Goal: Obtain resource: Obtain resource

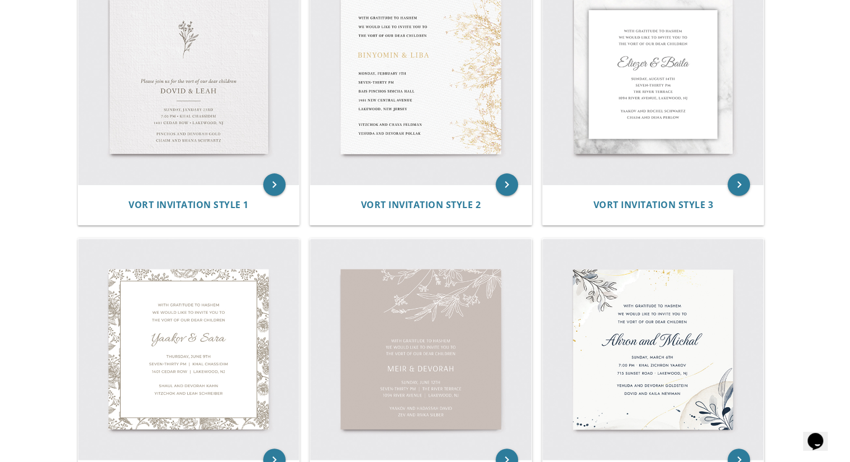
scroll to position [266, 0]
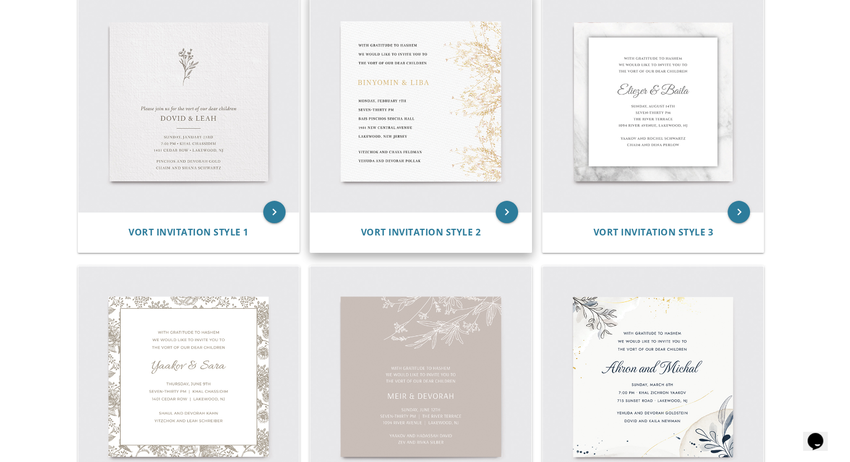
click at [494, 96] on img at bounding box center [420, 101] width 221 height 221
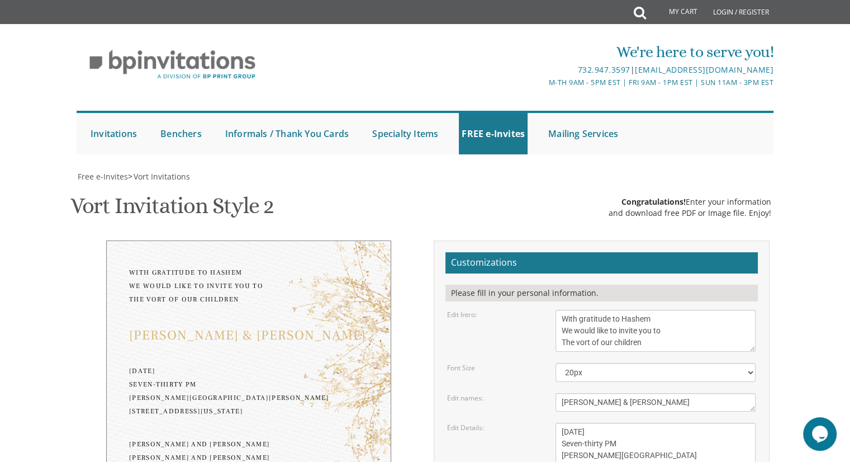
click at [600, 397] on textarea "[PERSON_NAME] & [PERSON_NAME]" at bounding box center [656, 402] width 200 height 18
click at [600, 397] on textarea "Binyomin & Liba" at bounding box center [656, 402] width 200 height 18
type textarea "[PERSON_NAME] & [PERSON_NAME]"
click at [568, 430] on textarea "Monday, February 7th Seven-thirty PM Bais Pinchos Simcha Hall 1951 New Central …" at bounding box center [656, 455] width 200 height 65
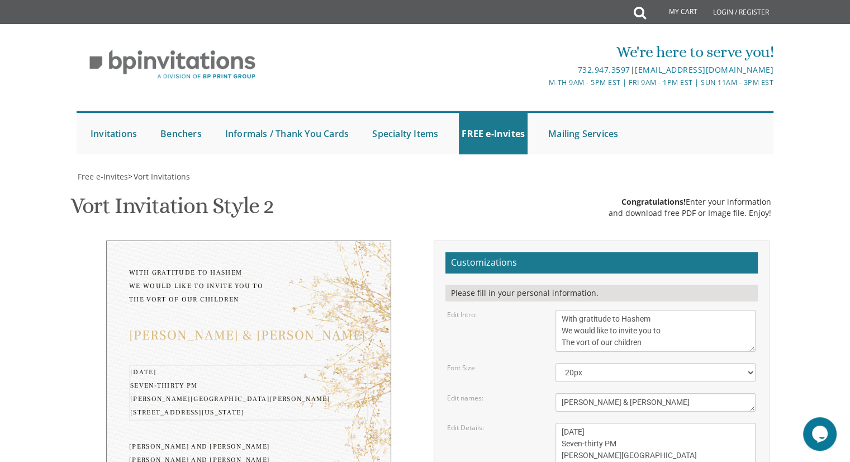
scroll to position [127, 0]
click at [577, 423] on textarea "Monday, February 7th Seven-thirty PM Bais Pinchos Simcha Hall 1951 New Central …" at bounding box center [656, 455] width 200 height 65
click at [636, 423] on textarea "Monday, February 7th Seven-thirty PM Bais Pinchos Simcha Hall 1951 New Central …" at bounding box center [656, 455] width 200 height 65
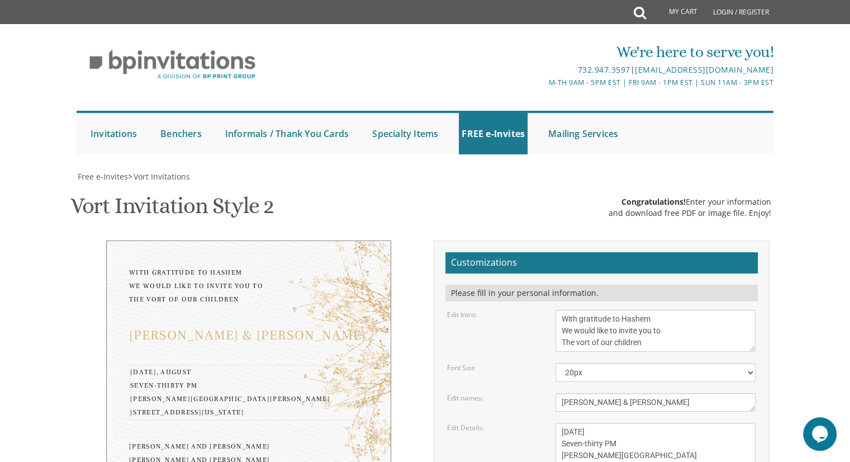
drag, startPoint x: 603, startPoint y: 317, endPoint x: 561, endPoint y: 315, distance: 41.4
click at [561, 423] on textarea "Monday, February 7th Seven-thirty PM Bais Pinchos Simcha Hall 1951 New Central …" at bounding box center [656, 455] width 200 height 65
click at [604, 423] on textarea "Monday, February 7th Seven-thirty PM Bais Pinchos Simcha Hall 1951 New Central …" at bounding box center [656, 455] width 200 height 65
drag, startPoint x: 597, startPoint y: 301, endPoint x: 675, endPoint y: 307, distance: 78.6
click at [675, 423] on textarea "Monday, February 7th Seven-thirty PM Bais Pinchos Simcha Hall 1951 New Central …" at bounding box center [656, 455] width 200 height 65
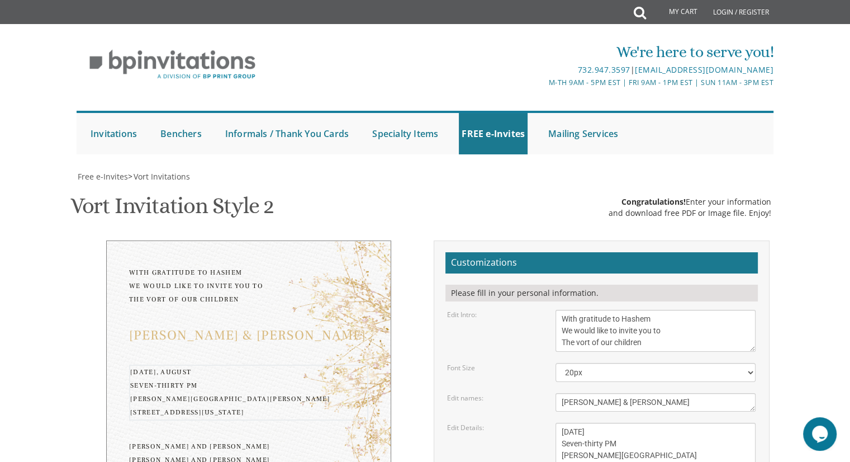
click at [649, 423] on textarea "Monday, February 7th Seven-thirty PM Bais Pinchos Simcha Hall 1951 New Central …" at bounding box center [656, 455] width 200 height 65
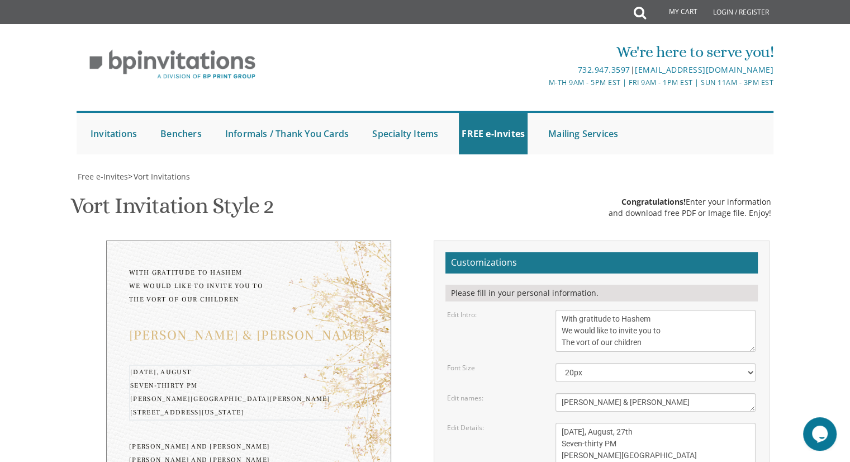
drag, startPoint x: 621, startPoint y: 314, endPoint x: 560, endPoint y: 312, distance: 61.0
click at [560, 423] on textarea "Monday, February 7th Seven-thirty PM Bais Pinchos Simcha Hall 1951 New Central …" at bounding box center [656, 455] width 200 height 65
click at [601, 423] on textarea "Monday, February 7th Seven-thirty PM Bais Pinchos Simcha Hall 1951 New Central …" at bounding box center [656, 455] width 200 height 65
click at [623, 423] on textarea "Monday, February 7th Seven-thirty PM Bais Pinchos Simcha Hall 1951 New Central …" at bounding box center [656, 455] width 200 height 65
click at [584, 423] on textarea "Monday, February 7th Seven-thirty PM Bais Pinchos Simcha Hall 1951 New Central …" at bounding box center [656, 455] width 200 height 65
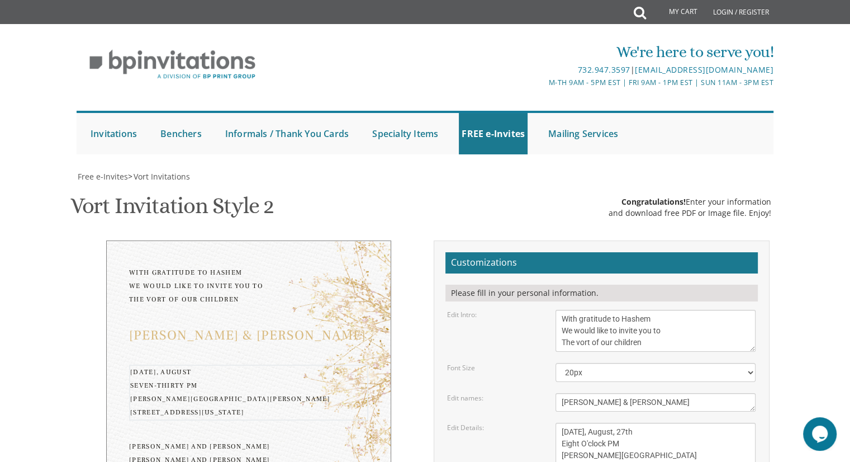
click at [638, 423] on textarea "Monday, February 7th Seven-thirty PM Bais Pinchos Simcha Hall 1951 New Central …" at bounding box center [656, 455] width 200 height 65
type textarea "Wednesday, August, 27th Eight O'clock PM Bais Pinchos Simcha Hall 1951 New Cent…"
click at [640, 292] on form "Customizations Please fill in your personal information. Edit Intro: With grati…" at bounding box center [602, 440] width 312 height 376
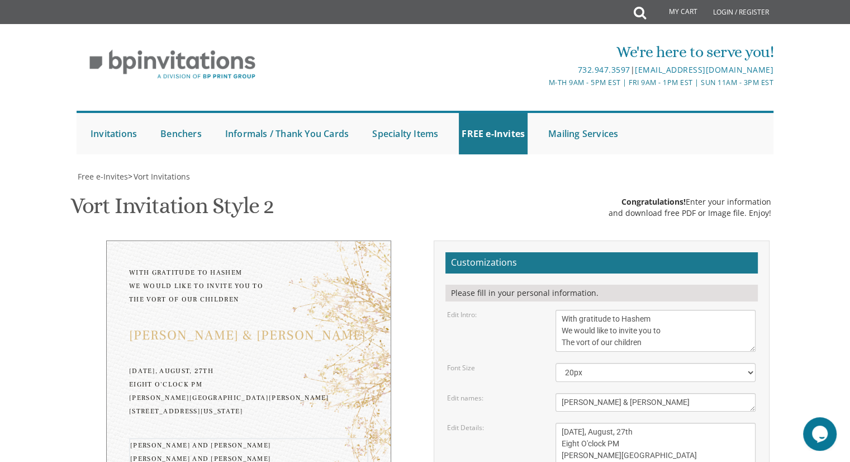
type textarea "Rabbi Hershy and Mrs Weber Rabbi Efraim and Mrs Glassman"
click at [607, 423] on textarea "Monday, February 7th Seven-thirty PM Bais Pinchos Simcha Hall 1951 New Central …" at bounding box center [656, 455] width 200 height 65
click at [612, 423] on textarea "Monday, February 7th Seven-thirty PM Bais Pinchos Simcha Hall 1951 New Central …" at bounding box center [656, 455] width 200 height 65
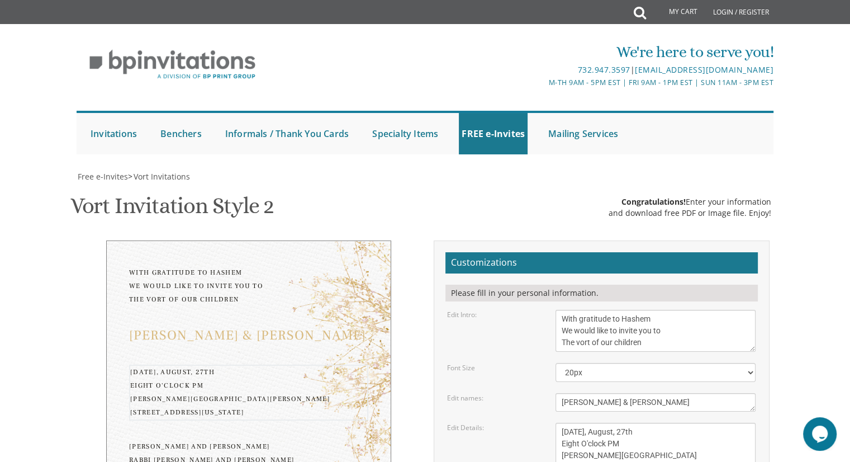
click at [612, 423] on textarea "Monday, February 7th Seven-thirty PM Bais Pinchos Simcha Hall 1951 New Central …" at bounding box center [656, 455] width 200 height 65
drag, startPoint x: 642, startPoint y: 352, endPoint x: 560, endPoint y: 329, distance: 85.2
click at [560, 423] on textarea "Monday, February 7th Seven-thirty PM Bais Pinchos Simcha Hall 1951 New Central …" at bounding box center [656, 455] width 200 height 65
paste textarea "Schicks Manor"
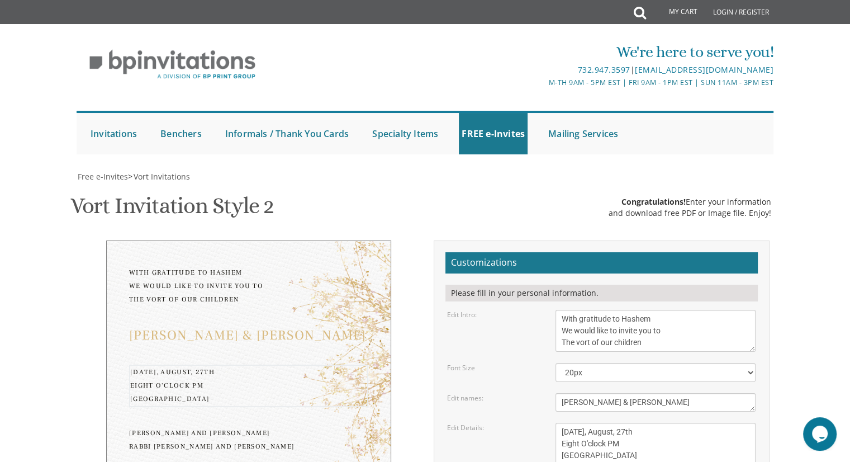
click at [565, 423] on textarea "Monday, February 7th Seven-thirty PM Bais Pinchos Simcha Hall 1951 New Central …" at bounding box center [656, 455] width 200 height 65
paste textarea "4901 12th Ave, Brooklyn, NY 11219"
click at [615, 423] on textarea "Monday, February 7th Seven-thirty PM Bais Pinchos Simcha Hall 1951 New Central …" at bounding box center [656, 455] width 200 height 65
click at [684, 423] on textarea "Monday, February 7th Seven-thirty PM Bais Pinchos Simcha Hall 1951 New Central …" at bounding box center [656, 455] width 200 height 65
type textarea "Wednesday, August, 27th Eight O'clock PM Schicks Manor 4901 12th Ave, Brooklyn,…"
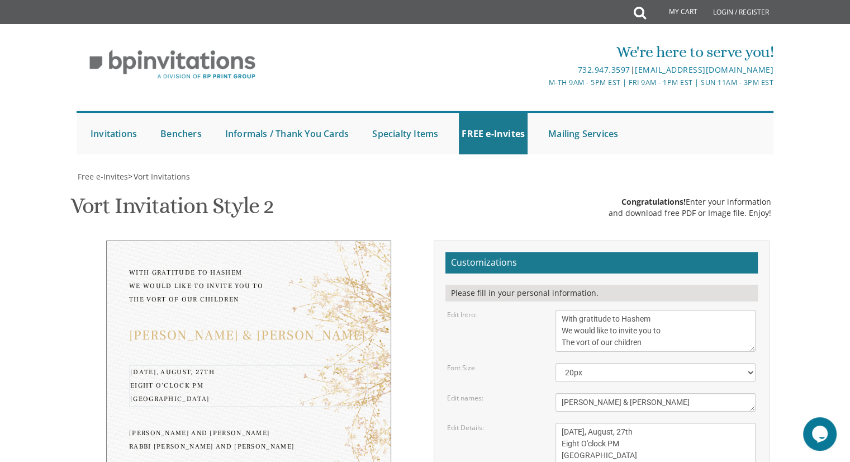
click at [660, 263] on form "Customizations Please fill in your personal information. Edit Intro: With grati…" at bounding box center [602, 440] width 312 height 376
click at [596, 393] on textarea "Binyomin & Liba" at bounding box center [656, 402] width 200 height 18
click at [637, 263] on form "Customizations Please fill in your personal information. Edit Intro: With grati…" at bounding box center [602, 440] width 312 height 376
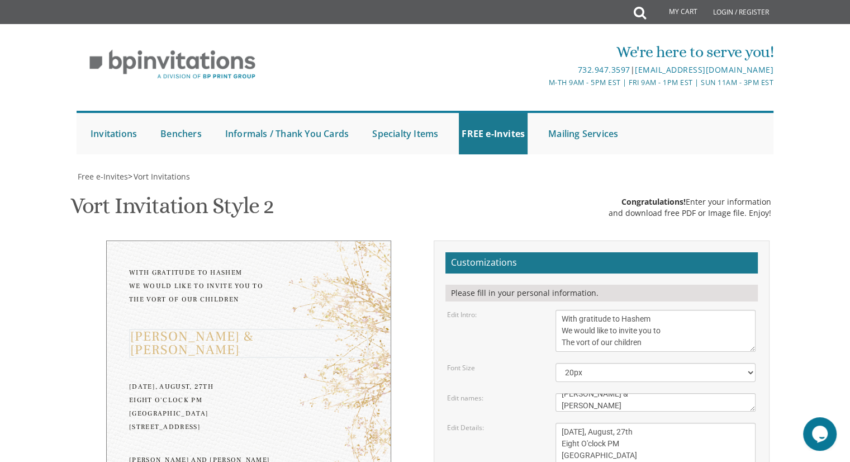
click at [586, 393] on textarea "Binyomin & Liba" at bounding box center [656, 402] width 200 height 18
click at [654, 393] on textarea "Binyomin & Liba" at bounding box center [656, 402] width 200 height 18
click at [325, 329] on div "Yechiel & Chana Rivky" at bounding box center [248, 343] width 239 height 29
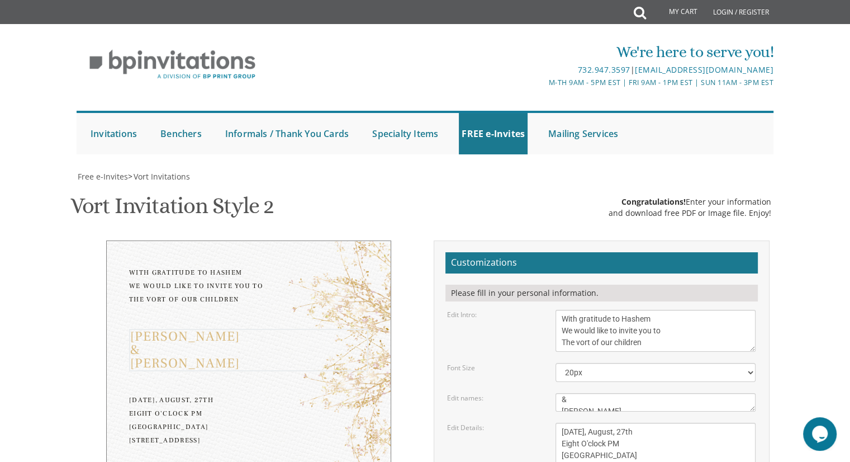
click at [560, 393] on textarea "Binyomin & Liba" at bounding box center [656, 402] width 200 height 18
click at [558, 393] on textarea "Binyomin & Liba" at bounding box center [656, 402] width 200 height 18
type textarea "Yechiel & Chana Rivky"
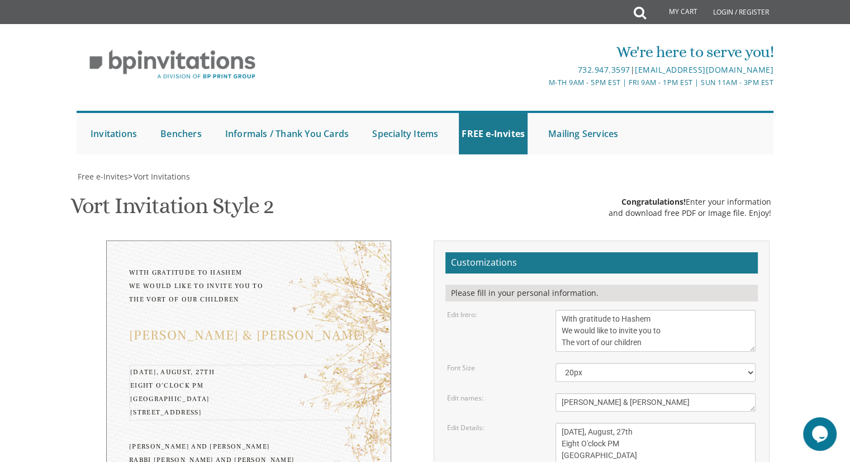
click at [622, 423] on textarea "Monday, February 7th Seven-thirty PM Bais Pinchos Simcha Hall 1951 New Central …" at bounding box center [656, 455] width 200 height 65
type input "rivkalaweber@gmail.com"
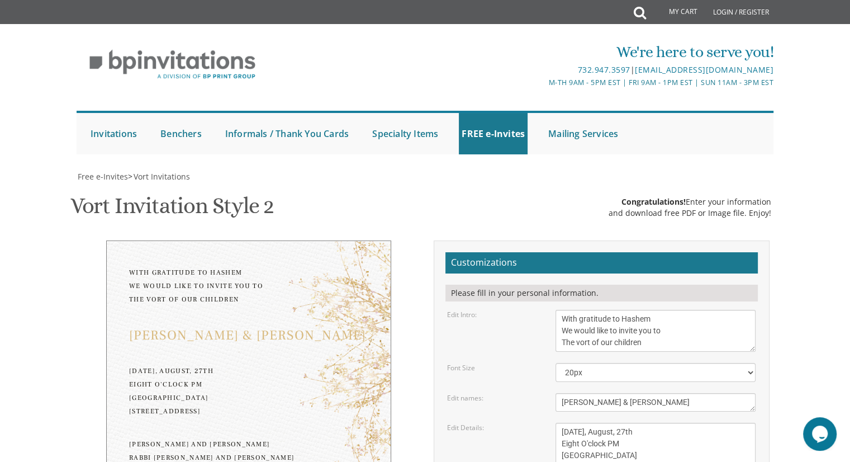
drag, startPoint x: 657, startPoint y: 184, endPoint x: 557, endPoint y: 135, distance: 111.8
click at [557, 423] on textarea "Monday, February 7th Seven-thirty PM Bais Pinchos Simcha Hall 1951 New Central …" at bounding box center [656, 455] width 200 height 65
click at [619, 423] on textarea "Monday, February 7th Seven-thirty PM Bais Pinchos Simcha Hall 1951 New Central …" at bounding box center [656, 455] width 200 height 65
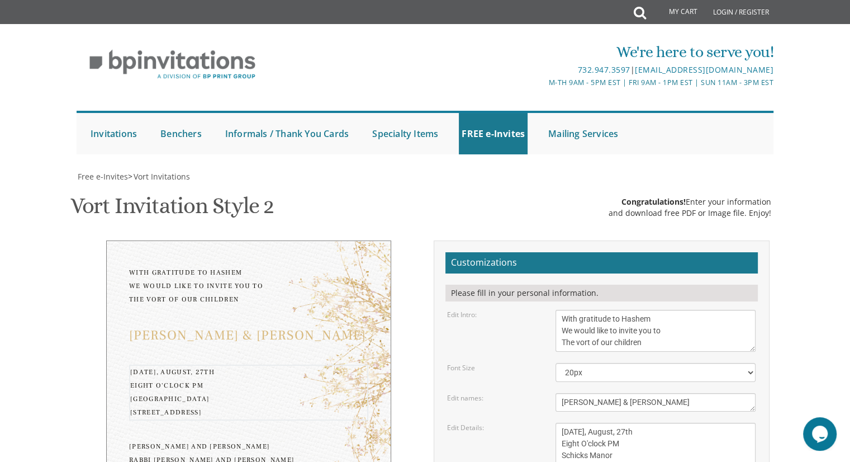
click at [565, 423] on textarea "Monday, February 7th Seven-thirty PM Bais Pinchos Simcha Hall 1951 New Central …" at bounding box center [656, 455] width 200 height 65
click at [588, 423] on textarea "Monday, February 7th Seven-thirty PM Bais Pinchos Simcha Hall 1951 New Central …" at bounding box center [656, 455] width 200 height 65
type textarea "Wednesday, August, 27th eight o'clock PM Schicks Manor 4901 12th Ave, Brooklyn,…"
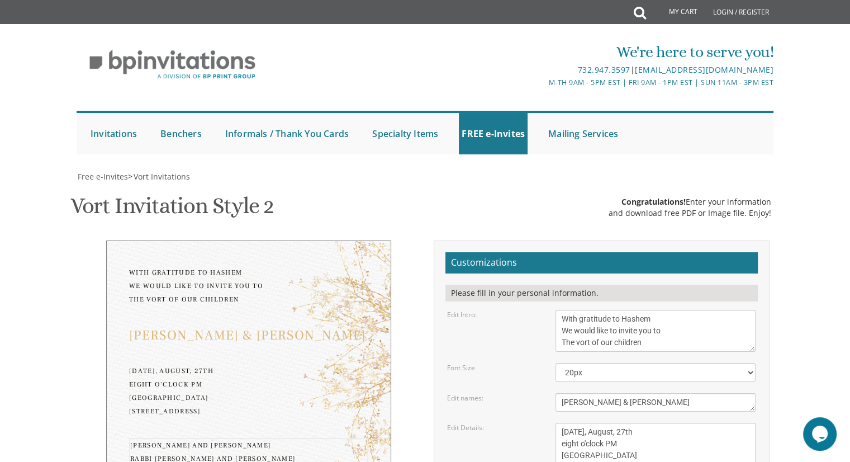
drag, startPoint x: 675, startPoint y: 220, endPoint x: 547, endPoint y: 204, distance: 128.4
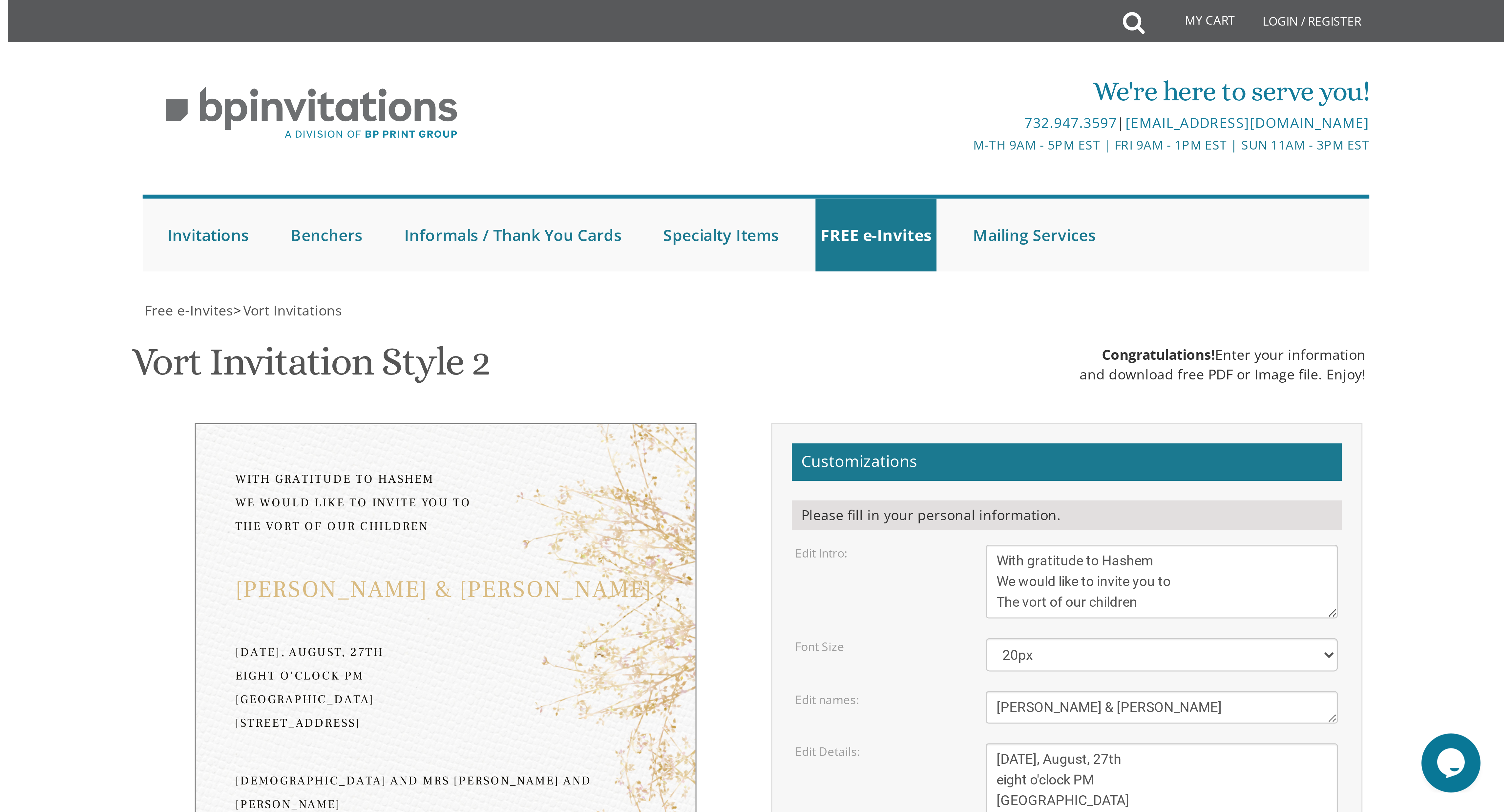
scroll to position [0, 0]
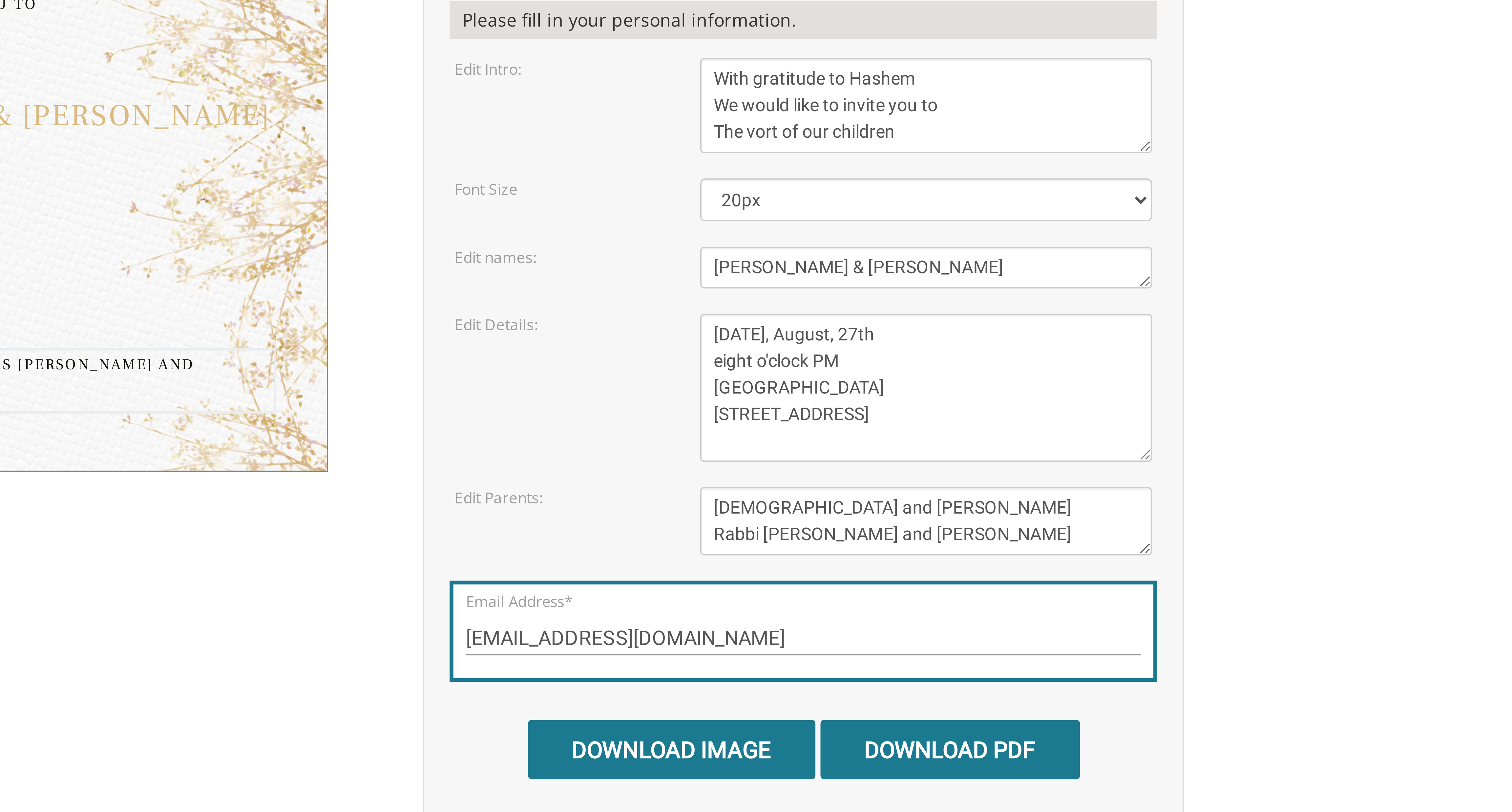
click at [504, 270] on textarea "Yitzchok and Chaya Feldman Yehuda and Devorah Pollak" at bounding box center [892, 300] width 117 height 18
paste textarea "Efraim"
click at [504, 270] on textarea "Yitzchok and Chaya Feldman Yehuda and Devorah Pollak" at bounding box center [892, 300] width 117 height 18
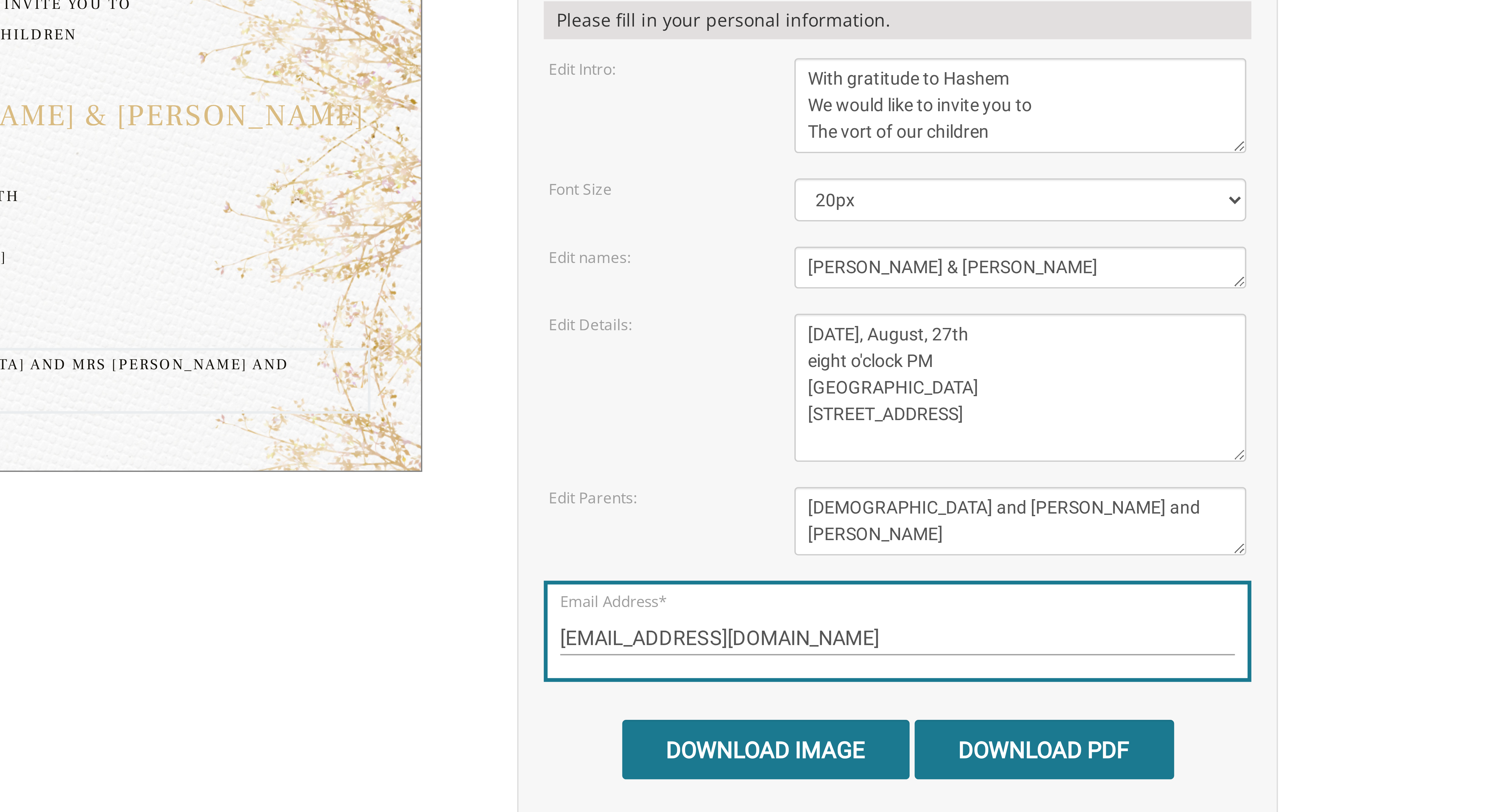
type textarea "Rabbi and Mrs Hershy Weber Rabbi and Mrs Efraim Glassman"
click at [504, 253] on textarea "Monday, February 7th Seven-thirty PM Bais Pinchos Simcha Hall 1951 New Central …" at bounding box center [892, 265] width 117 height 38
click at [504, 255] on textarea "Monday, February 7th Seven-thirty PM Bais Pinchos Simcha Hall 1951 New Central …" at bounding box center [892, 265] width 117 height 38
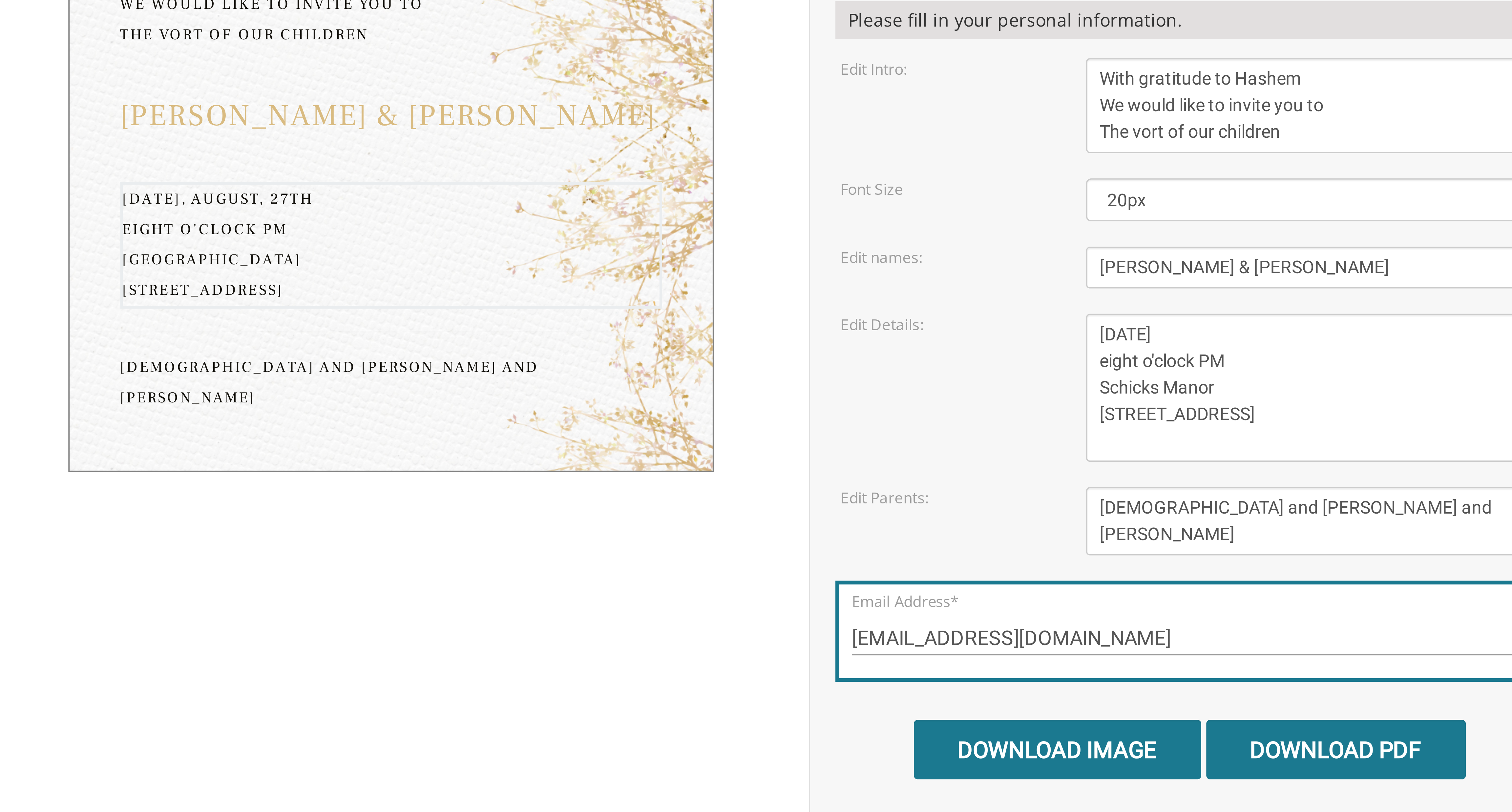
click at [504, 268] on textarea "Monday, February 7th Seven-thirty PM Bais Pinchos Simcha Hall 1951 New Central …" at bounding box center [892, 265] width 117 height 38
click at [504, 259] on textarea "Monday, February 7th Seven-thirty PM Bais Pinchos Simcha Hall 1951 New Central …" at bounding box center [892, 265] width 117 height 38
click at [504, 270] on textarea "Monday, February 7th Seven-thirty PM Bais Pinchos Simcha Hall 1951 New Central …" at bounding box center [892, 265] width 117 height 38
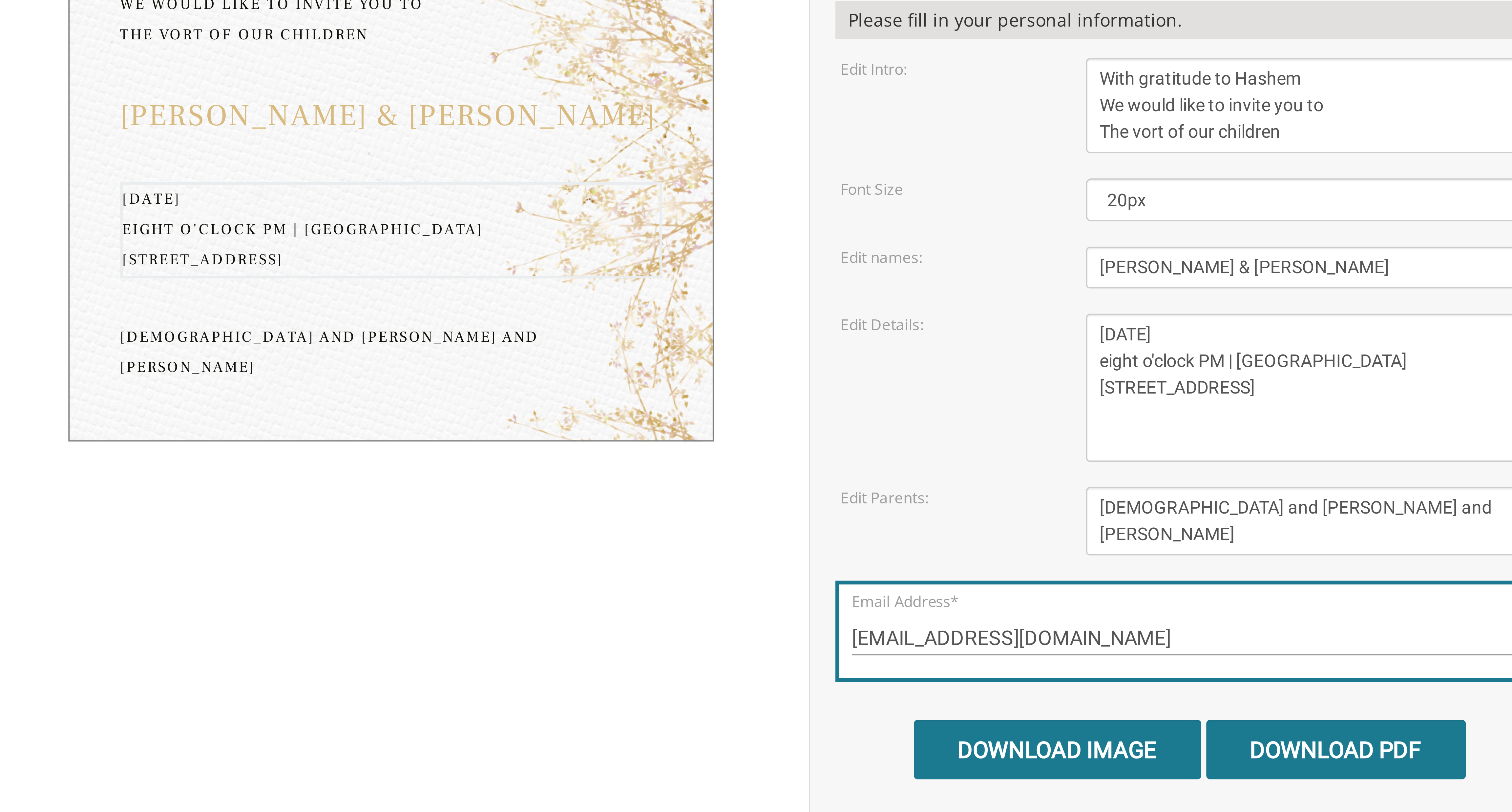
click at [504, 270] on textarea "Monday, February 7th Seven-thirty PM Bais Pinchos Simcha Hall 1951 New Central …" at bounding box center [892, 265] width 117 height 38
type textarea "Wednesday, August 27th eight o'clock PM | Schicks Manor 4901 12th Ave | Brookly…"
click at [504, 211] on form "Customizations Please fill in your personal information. Edit Intro: With grati…" at bounding box center [859, 257] width 183 height 221
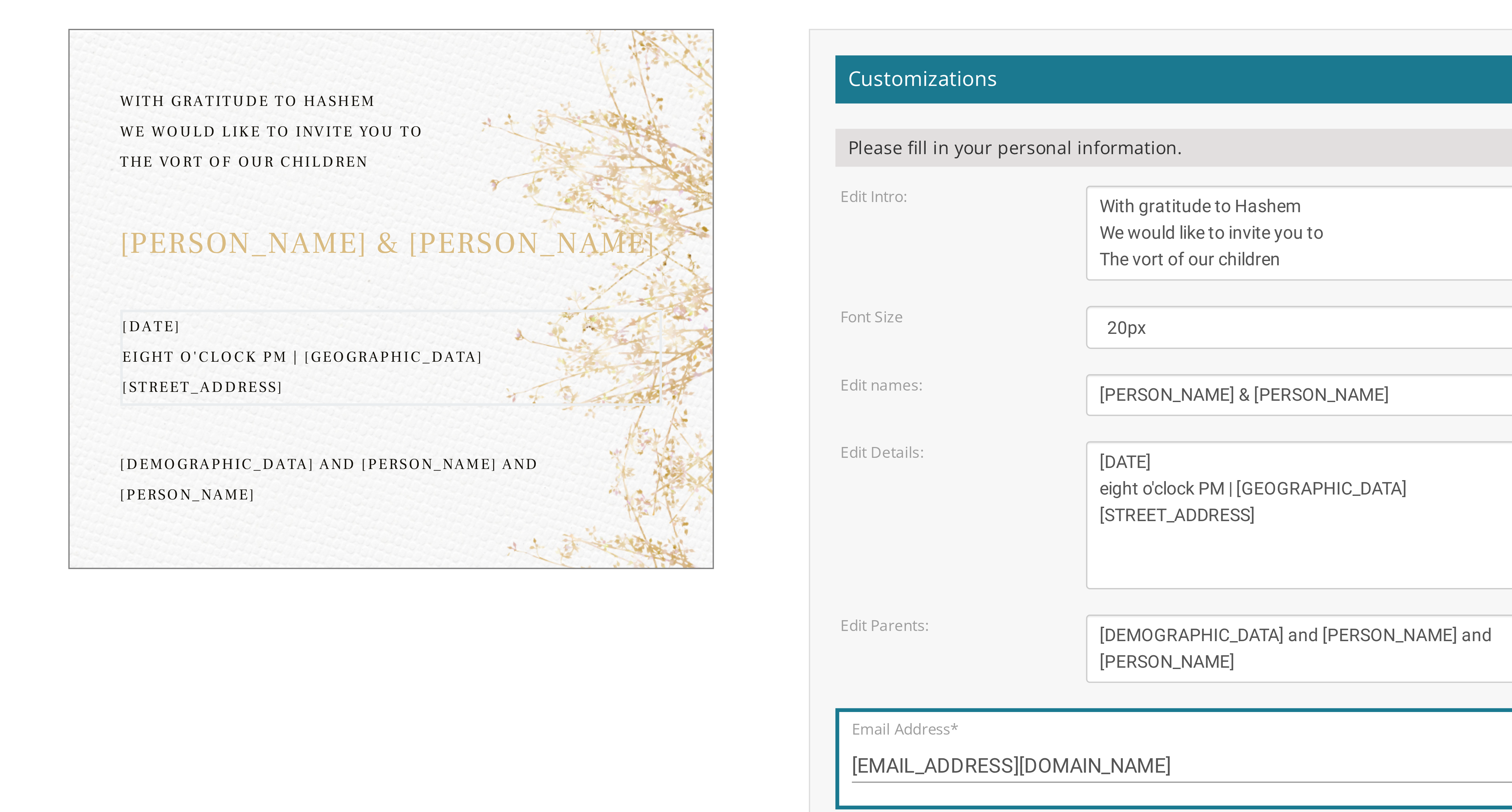
click at [504, 260] on textarea "Monday, February 7th Seven-thirty PM Bais Pinchos Simcha Hall 1951 New Central …" at bounding box center [892, 265] width 117 height 38
click at [504, 268] on textarea "Monday, February 7th Seven-thirty PM Bais Pinchos Simcha Hall 1951 New Central …" at bounding box center [892, 265] width 117 height 38
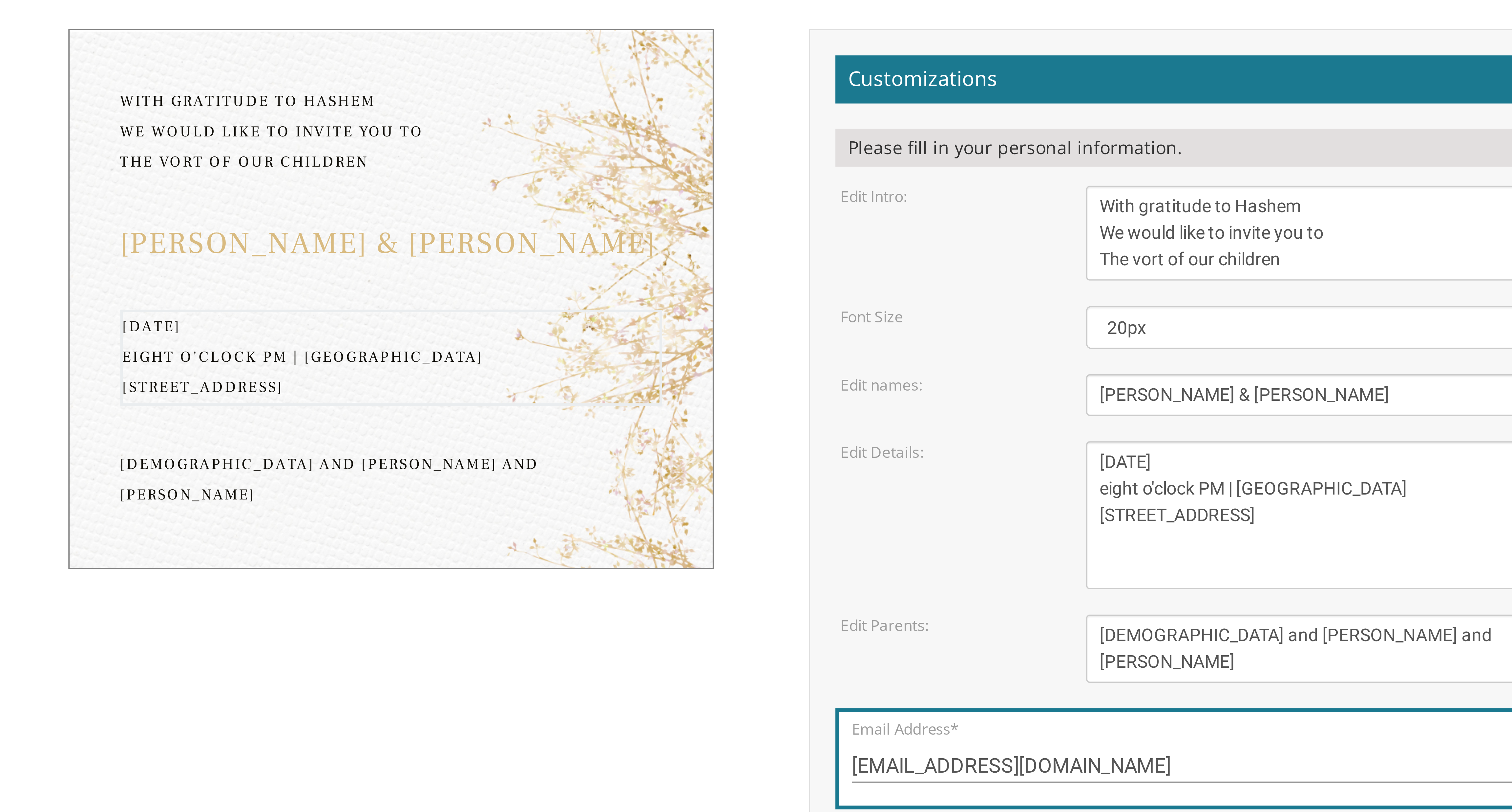
click at [504, 268] on textarea "Monday, February 7th Seven-thirty PM Bais Pinchos Simcha Hall 1951 New Central …" at bounding box center [892, 265] width 117 height 38
click at [504, 270] on textarea "Monday, February 7th Seven-thirty PM Bais Pinchos Simcha Hall 1951 New Central …" at bounding box center [892, 265] width 117 height 38
click at [504, 270] on textarea "Yitzchok and Chaya Feldman Yehuda and Devorah Pollak" at bounding box center [892, 300] width 117 height 18
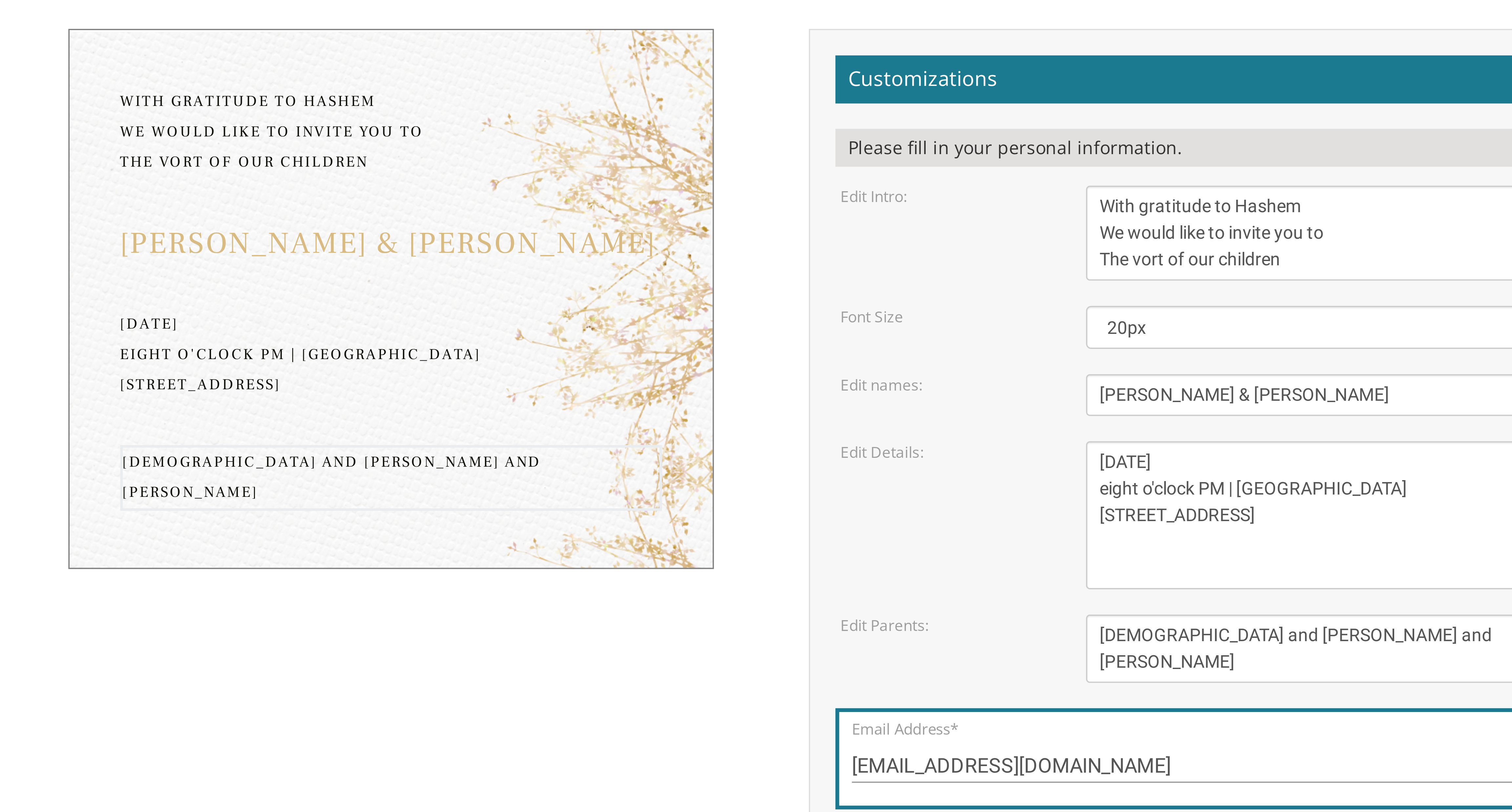
click at [504, 270] on textarea "Yitzchok and Chaya Feldman Yehuda and Devorah Pollak" at bounding box center [892, 300] width 117 height 18
click at [504, 217] on select "20px 30px 40px 50px" at bounding box center [892, 217] width 117 height 11
click at [504, 212] on select "20px 30px 40px 50px" at bounding box center [892, 217] width 117 height 11
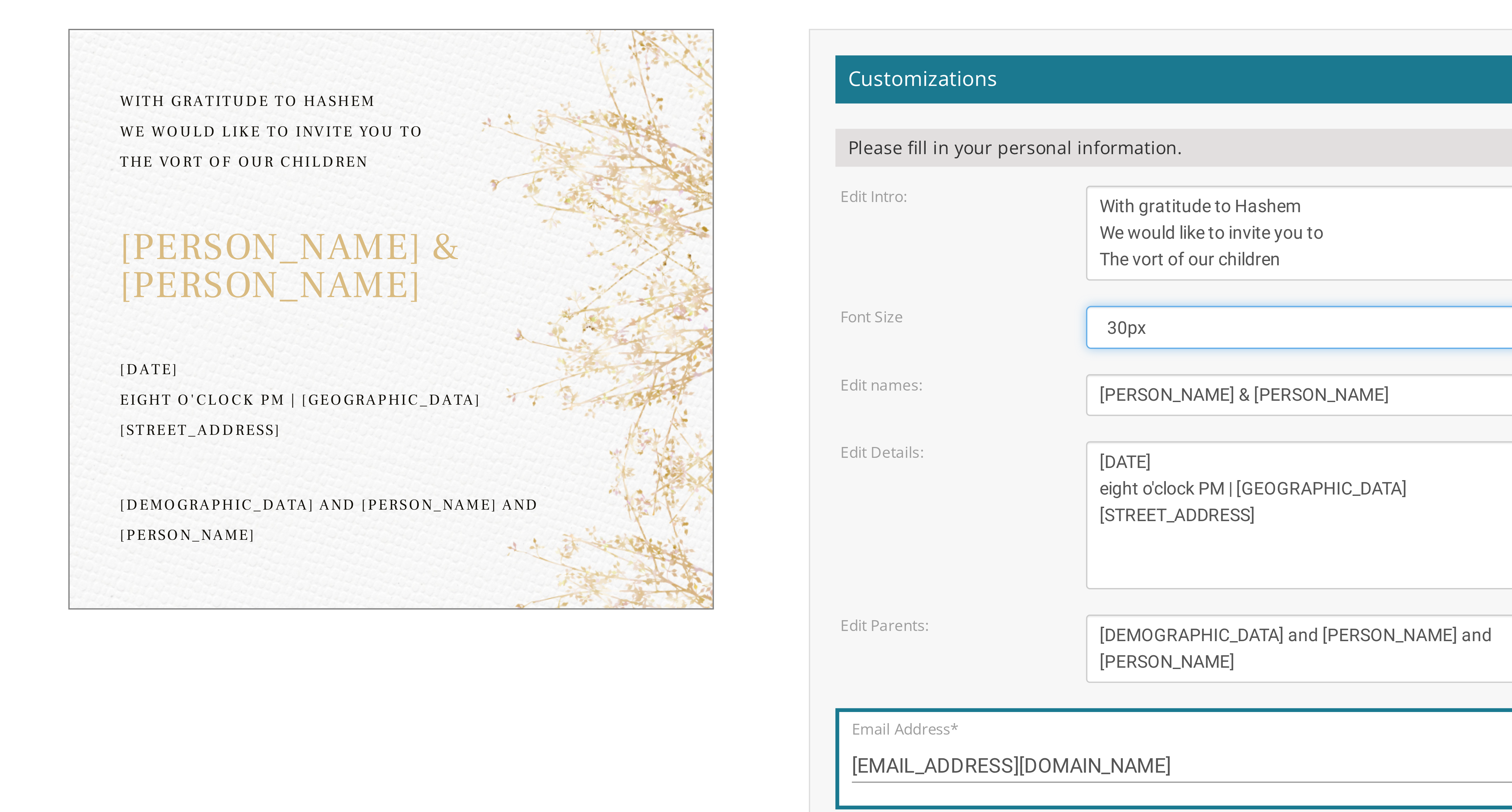
click at [504, 215] on select "20px 30px 40px 50px" at bounding box center [892, 217] width 117 height 11
click at [504, 212] on select "20px 30px 40px 50px" at bounding box center [892, 217] width 117 height 11
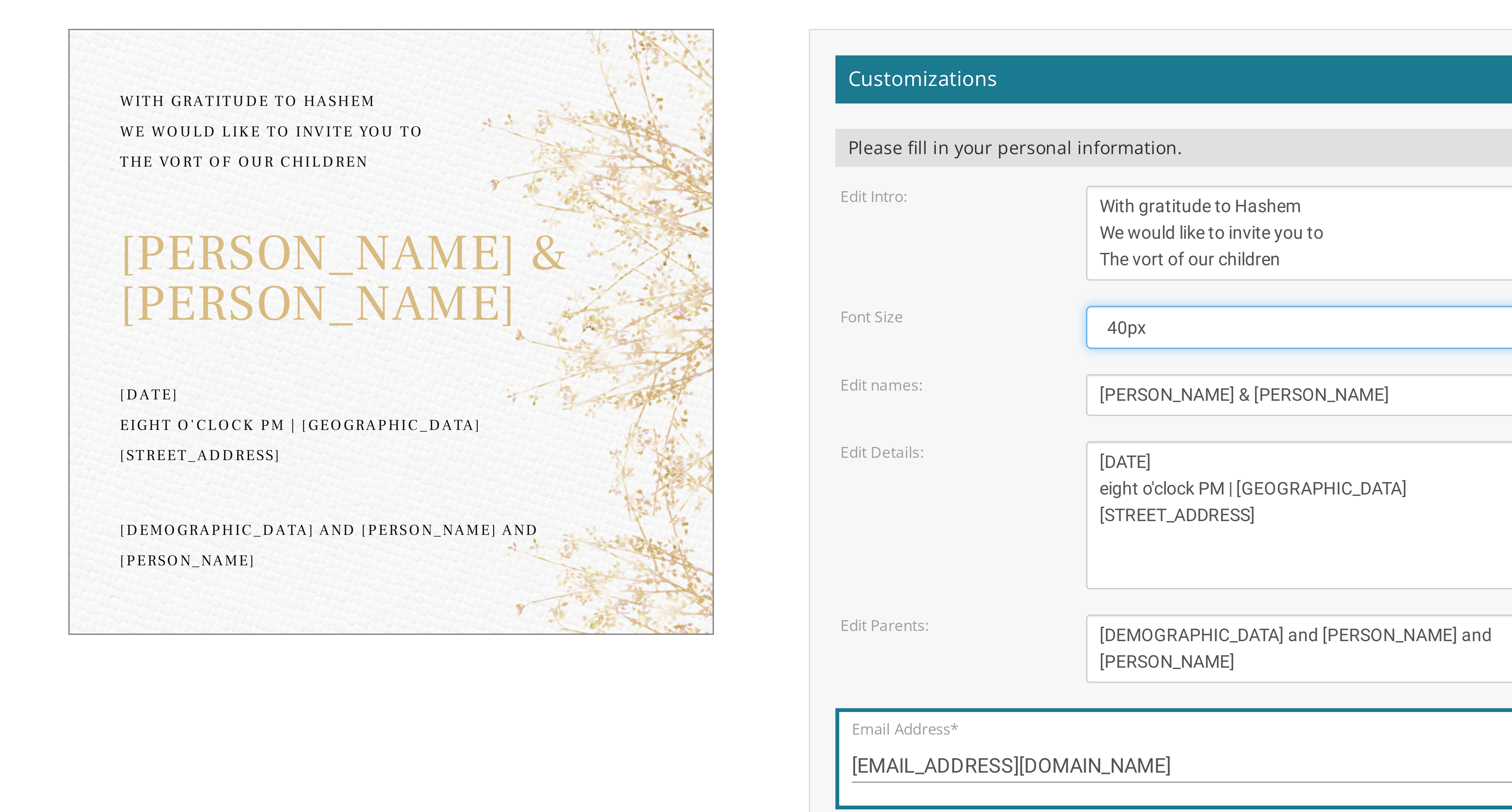
click at [504, 218] on select "20px 30px 40px 50px" at bounding box center [892, 217] width 117 height 11
click at [504, 212] on select "20px 30px 40px 50px" at bounding box center [892, 217] width 117 height 11
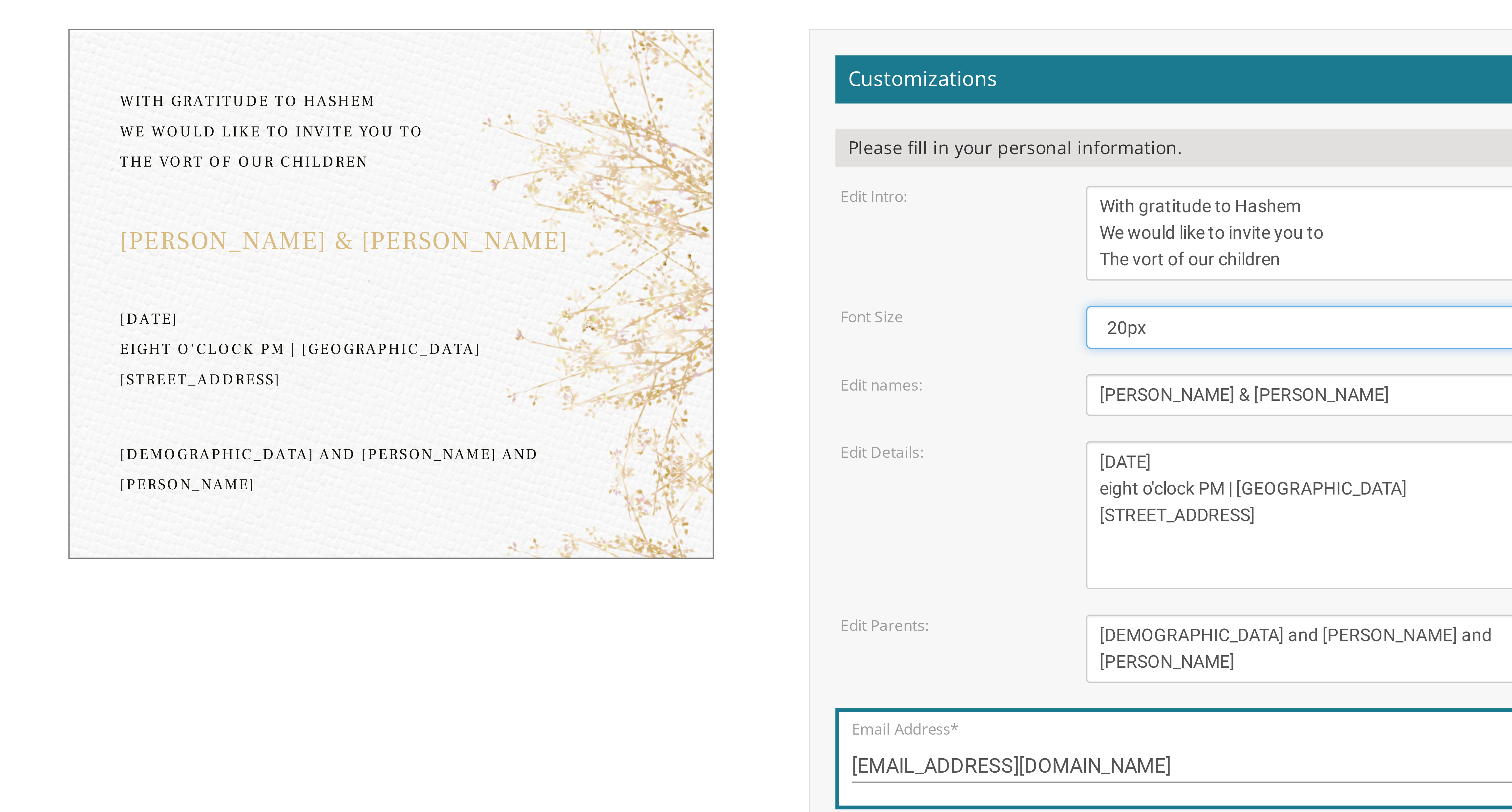
click at [504, 214] on select "20px 30px 40px 50px" at bounding box center [892, 217] width 117 height 11
click at [504, 212] on select "20px 30px 40px 50px" at bounding box center [892, 217] width 117 height 11
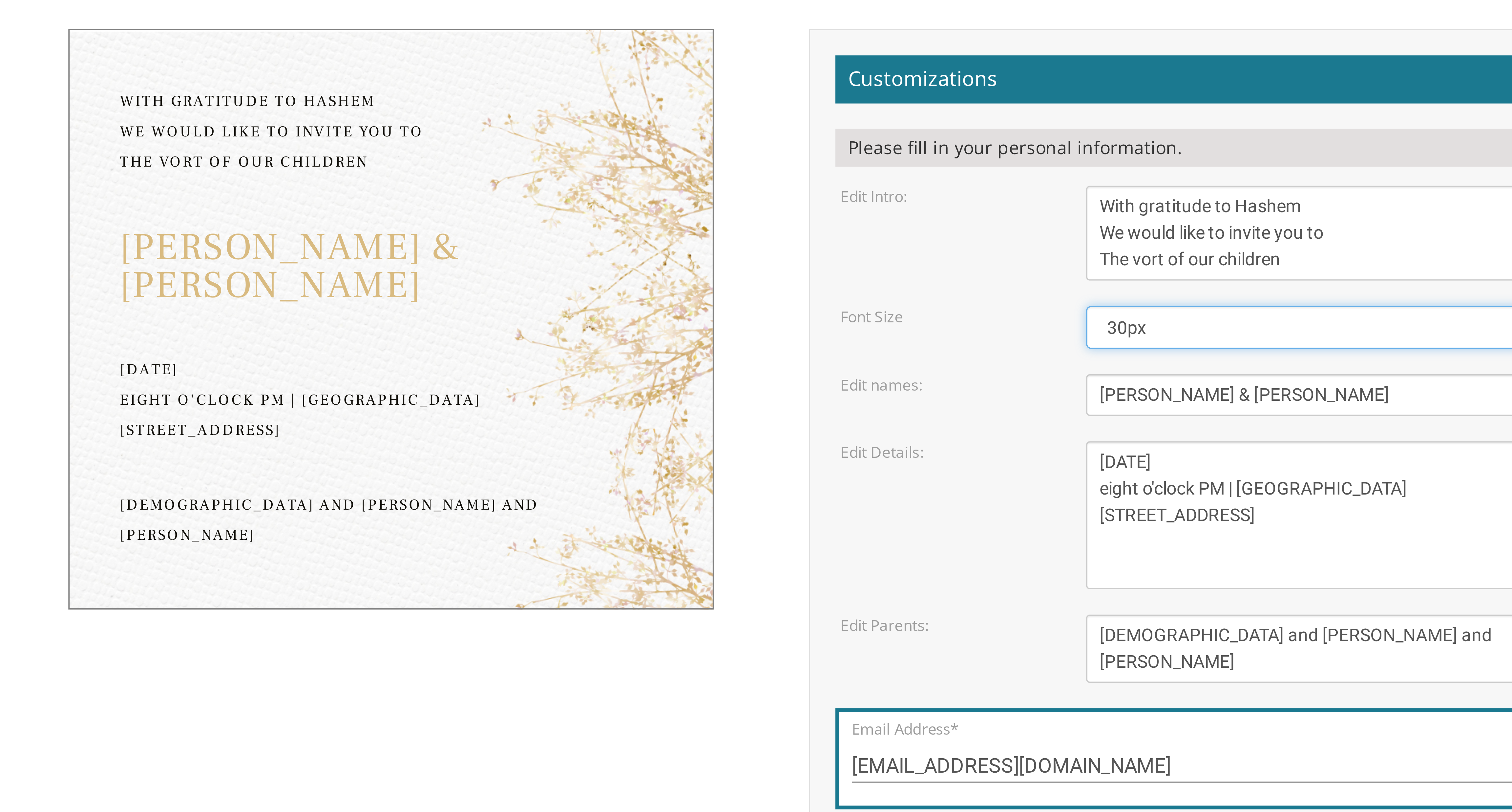
click at [504, 219] on select "20px 30px 40px 50px" at bounding box center [892, 217] width 117 height 11
click at [504, 212] on select "20px 30px 40px 50px" at bounding box center [892, 217] width 117 height 11
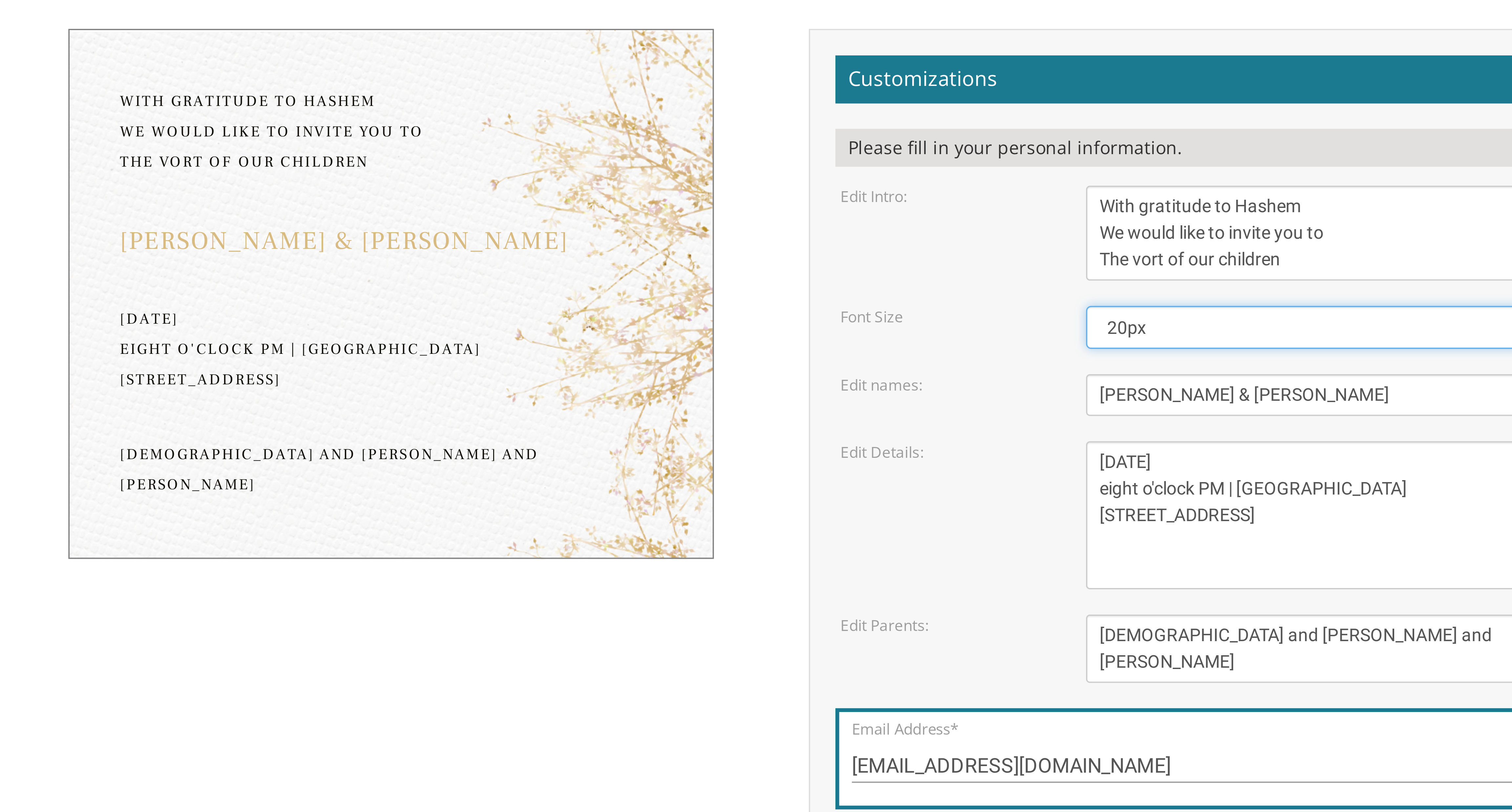
click at [504, 218] on select "20px 30px 40px 50px" at bounding box center [892, 217] width 117 height 11
click at [504, 212] on select "20px 30px 40px 50px" at bounding box center [892, 217] width 117 height 11
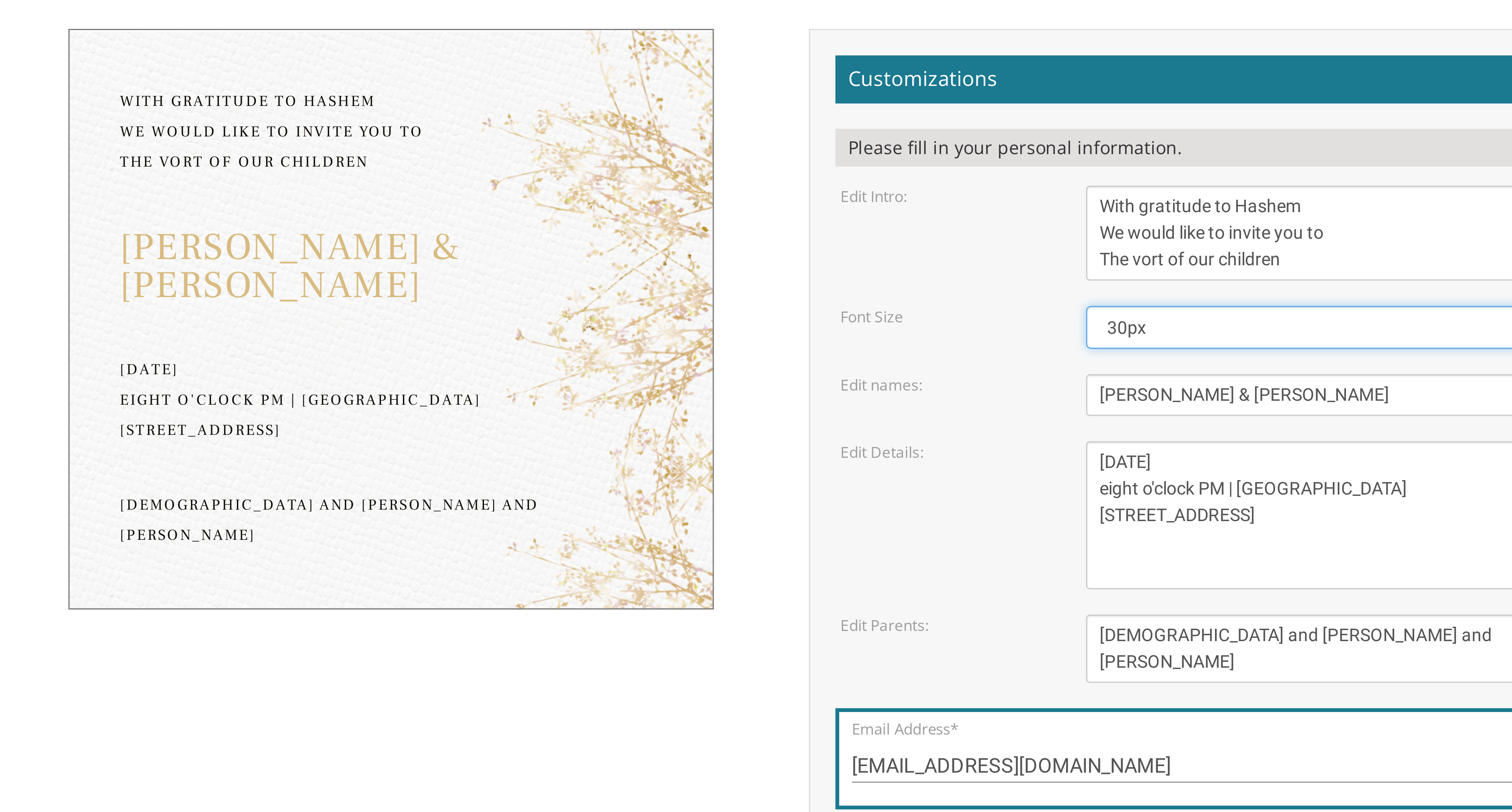
click at [504, 216] on select "20px 30px 40px 50px" at bounding box center [892, 217] width 117 height 11
click at [504, 212] on select "20px 30px 40px 50px" at bounding box center [892, 217] width 117 height 11
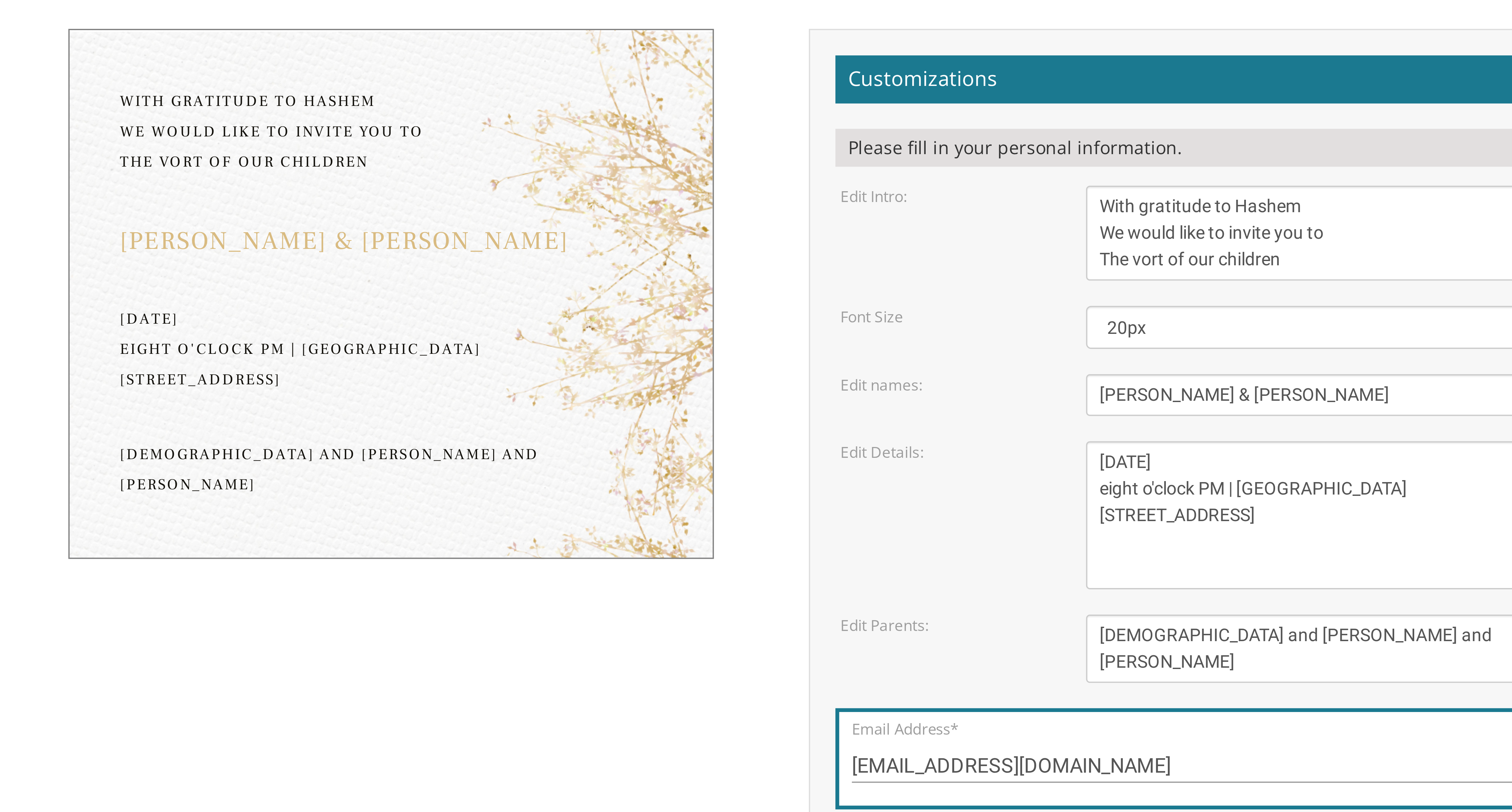
click at [504, 270] on div "With gratitude to Hashem We would like to invite you to The vort of our childre…" at bounding box center [755, 259] width 414 height 239
click at [504, 213] on select "20px 30px 40px 50px" at bounding box center [892, 217] width 117 height 11
select select "30px"
click at [504, 212] on select "20px 30px 40px 50px" at bounding box center [892, 217] width 117 height 11
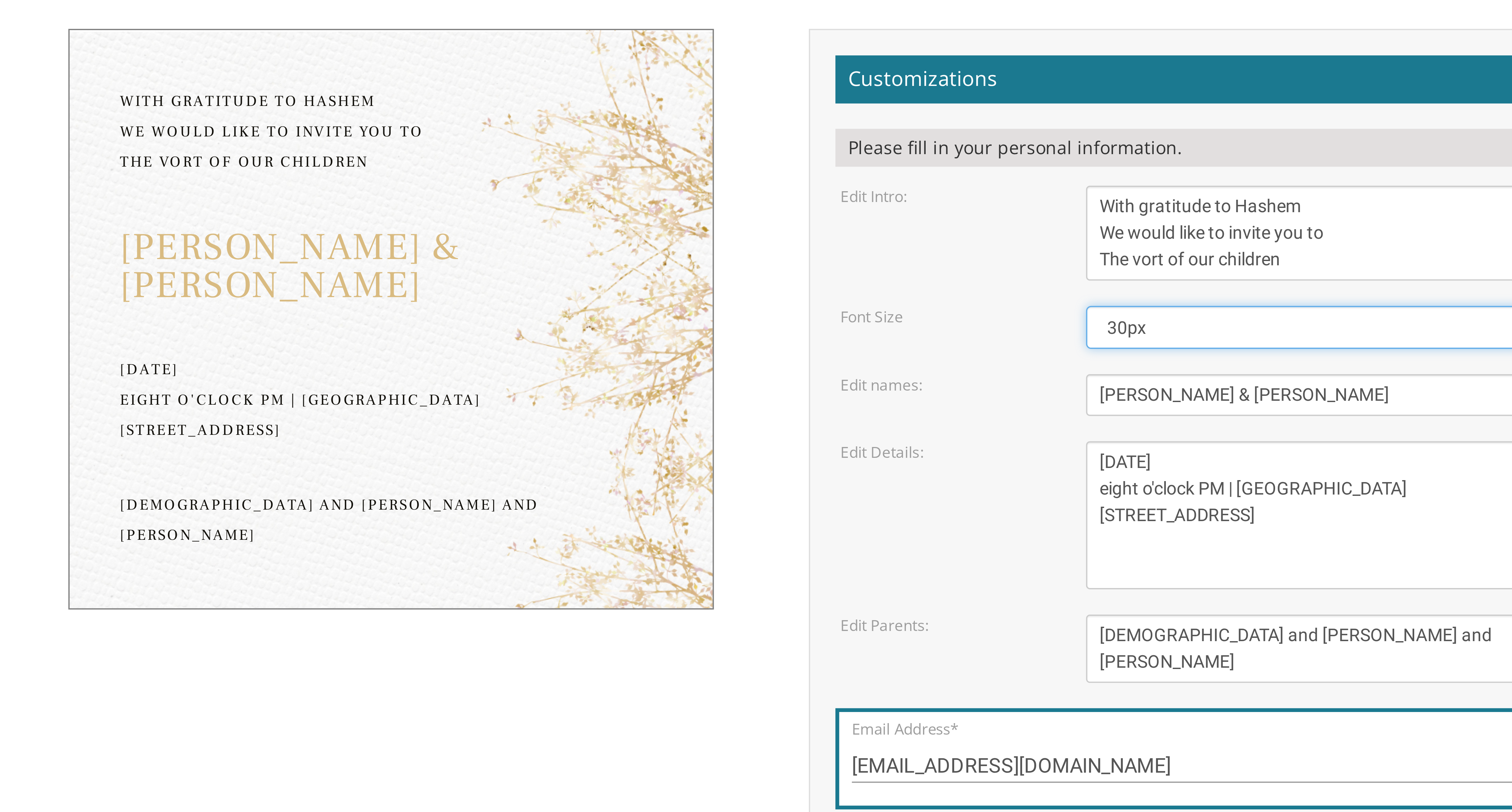
click at [504, 216] on select "20px 30px 40px 50px" at bounding box center [892, 217] width 117 height 11
click at [504, 245] on form "Customizations Please fill in your personal information. Edit Intro: With grati…" at bounding box center [859, 257] width 183 height 221
click at [504, 235] on textarea "Binyomin & Liba" at bounding box center [892, 235] width 117 height 11
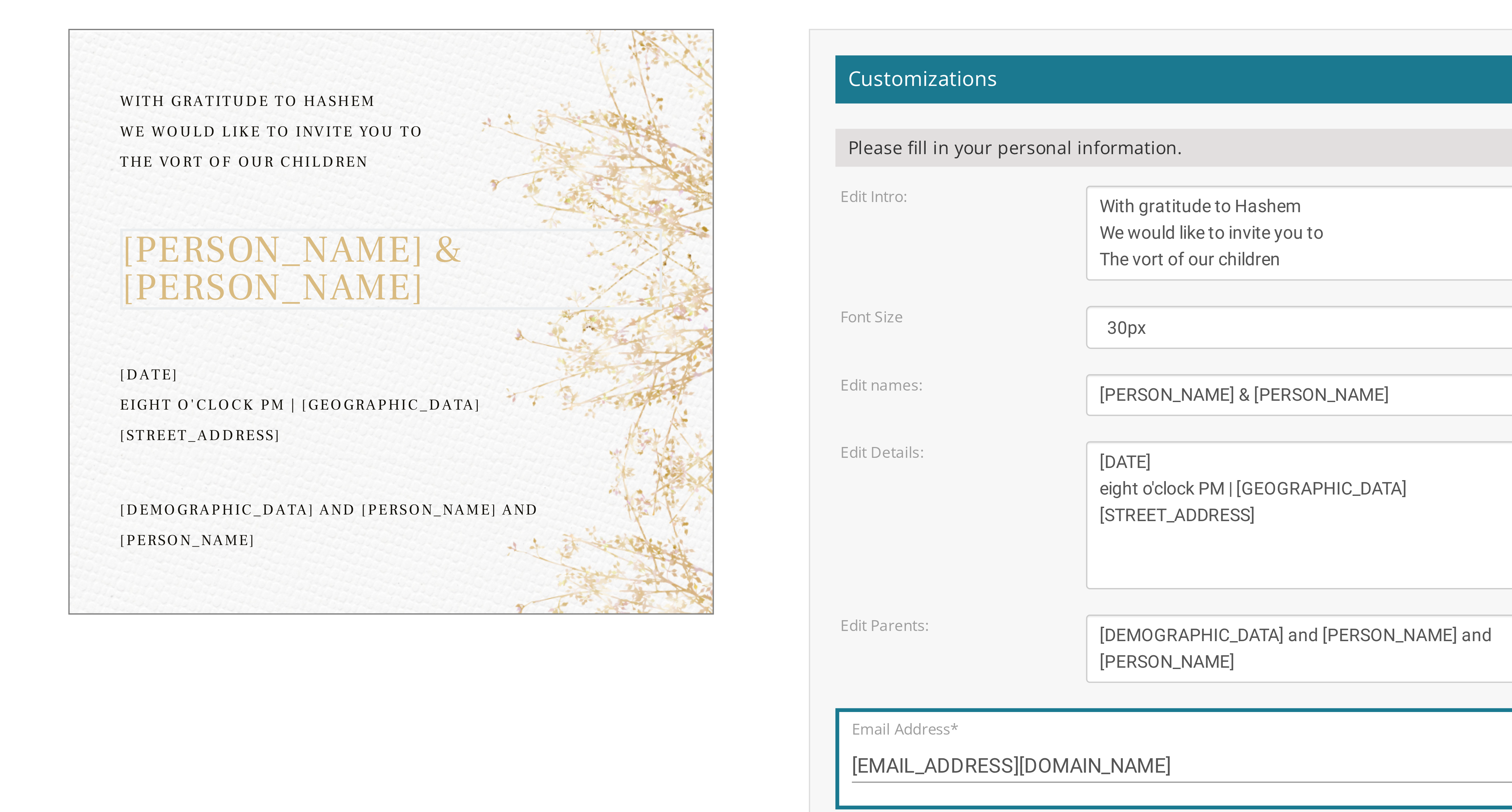
click at [504, 234] on textarea "Binyomin & Liba" at bounding box center [892, 235] width 117 height 11
click at [504, 270] on form "Customizations Please fill in your personal information. Edit Intro: With grati…" at bounding box center [859, 257] width 183 height 221
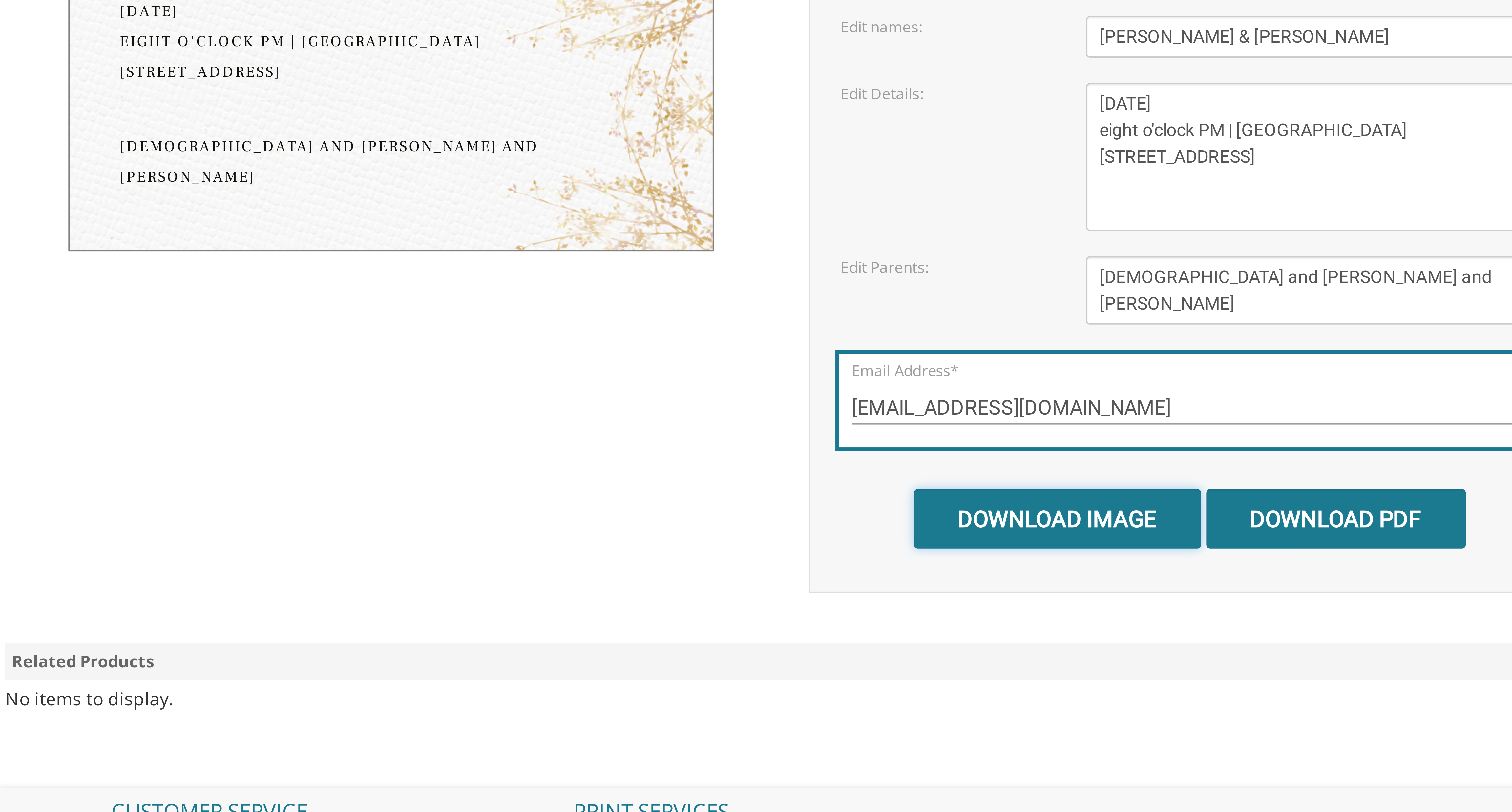
click at [504, 270] on input "Download Image" at bounding box center [825, 360] width 75 height 15
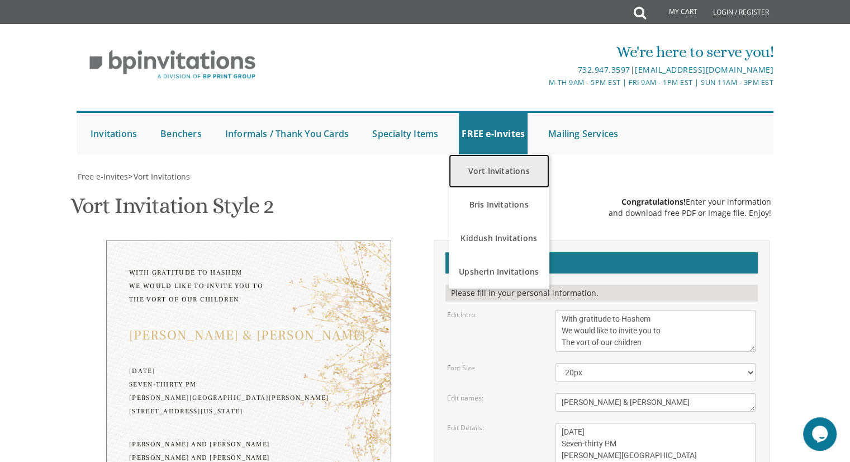
click at [498, 167] on link "Vort Invitations" at bounding box center [499, 171] width 101 height 34
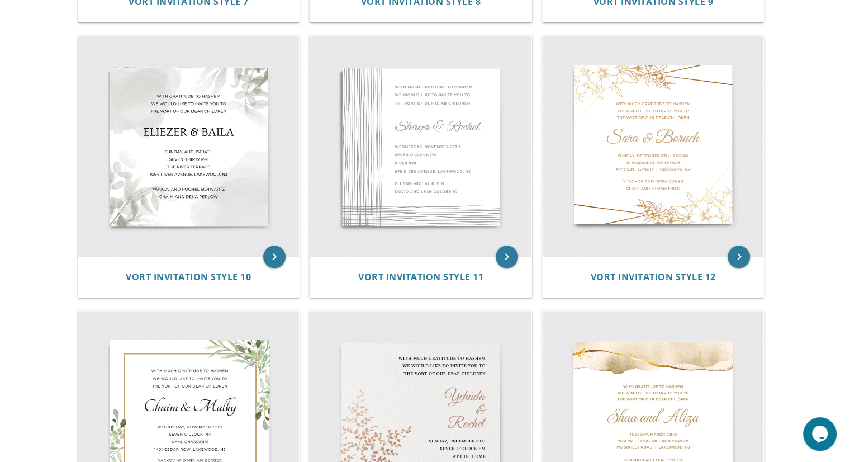
scroll to position [1049, 0]
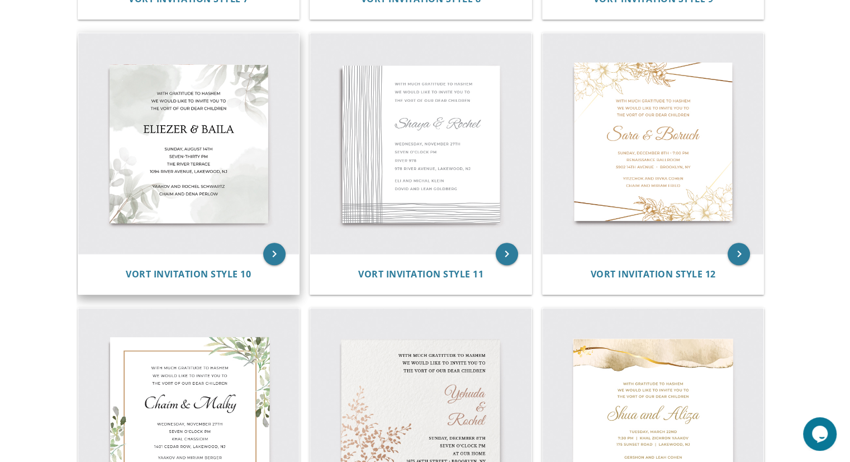
click at [235, 162] on img at bounding box center [188, 143] width 221 height 221
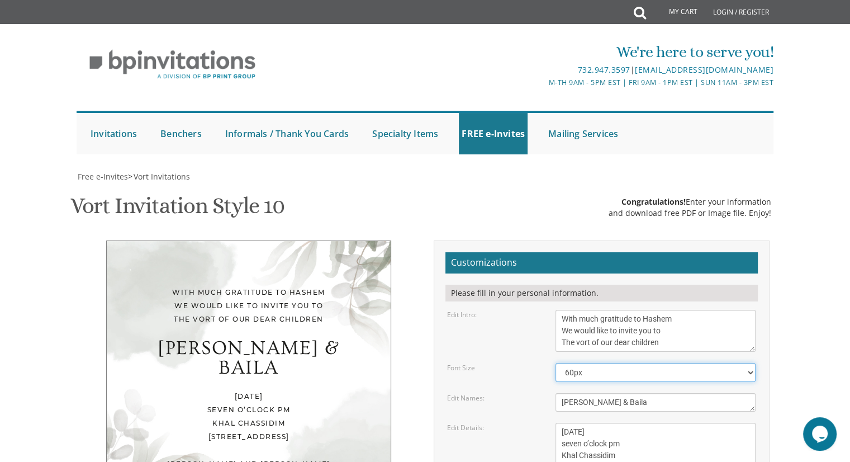
click at [579, 372] on select "40px 50px 60px 70px 80px" at bounding box center [656, 372] width 200 height 19
click at [591, 369] on select "40px 50px 60px 70px 80px" at bounding box center [656, 372] width 200 height 19
click at [604, 399] on textarea "Eliezer & Baila" at bounding box center [656, 402] width 200 height 18
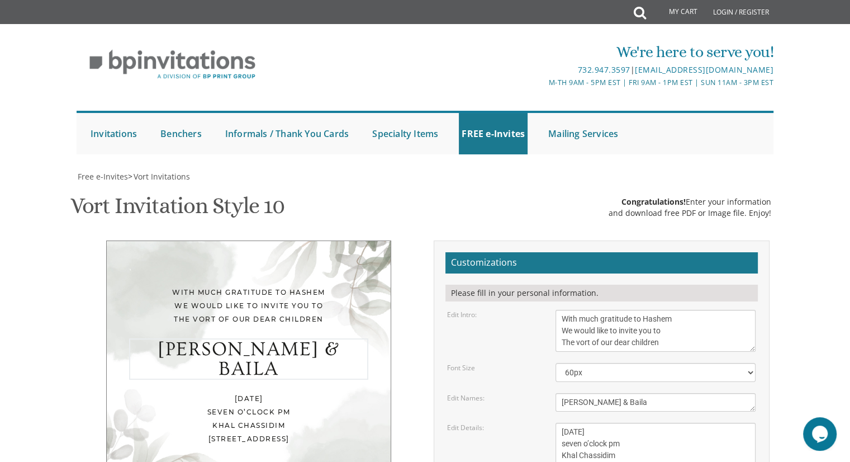
click at [604, 399] on textarea "Eliezer & Baila" at bounding box center [656, 402] width 200 height 18
type textarea "Yechiel & Chana Rivky"
drag, startPoint x: 684, startPoint y: 378, endPoint x: 550, endPoint y: 345, distance: 138.8
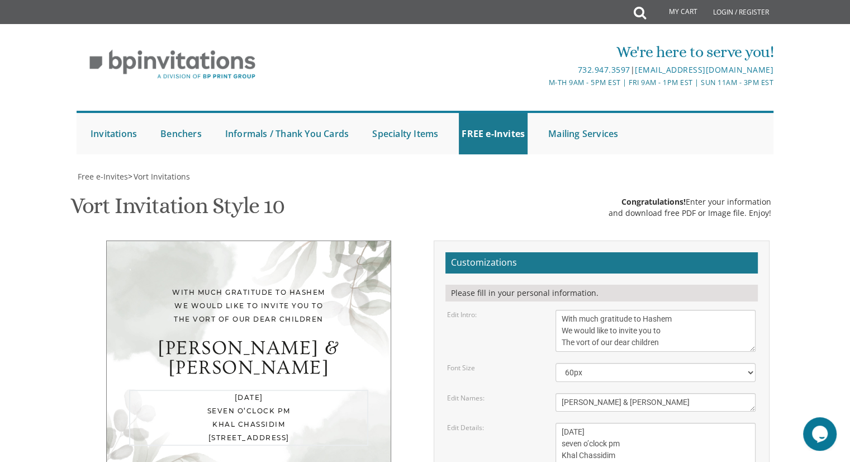
click at [550, 423] on div "Wednesday, November 27th seven o’clock pm Khal Chassidim 1401 Cedar Row, Lakewo…" at bounding box center [655, 450] width 217 height 54
paste textarea "August, 27th Eight O'clock PM Schicks Manor 4901 12th Ave, Brooklyn, NY 11219"
click at [562, 423] on textarea "Wednesday, November 27th seven o’clock pm Khal Chassidim 1401 Cedar Row, Lakewo…" at bounding box center [656, 450] width 200 height 54
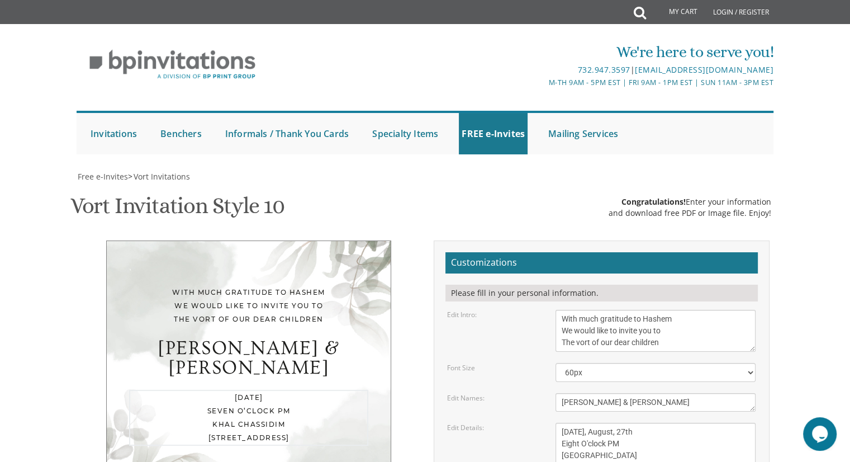
drag, startPoint x: 660, startPoint y: 385, endPoint x: 697, endPoint y: 383, distance: 36.4
click at [697, 423] on textarea "Wednesday, November 27th seven o’clock pm Khal Chassidim 1401 Cedar Row, Lakewo…" at bounding box center [656, 450] width 200 height 54
click at [586, 423] on textarea "Wednesday, November 27th seven o’clock pm Khal Chassidim 1401 Cedar Row, Lakewo…" at bounding box center [656, 450] width 200 height 54
click at [567, 423] on textarea "Wednesday, November 27th seven o’clock pm Khal Chassidim 1401 Cedar Row, Lakewo…" at bounding box center [656, 450] width 200 height 54
click at [661, 423] on textarea "Wednesday, November 27th seven o’clock pm Khal Chassidim 1401 Cedar Row, Lakewo…" at bounding box center [656, 450] width 200 height 54
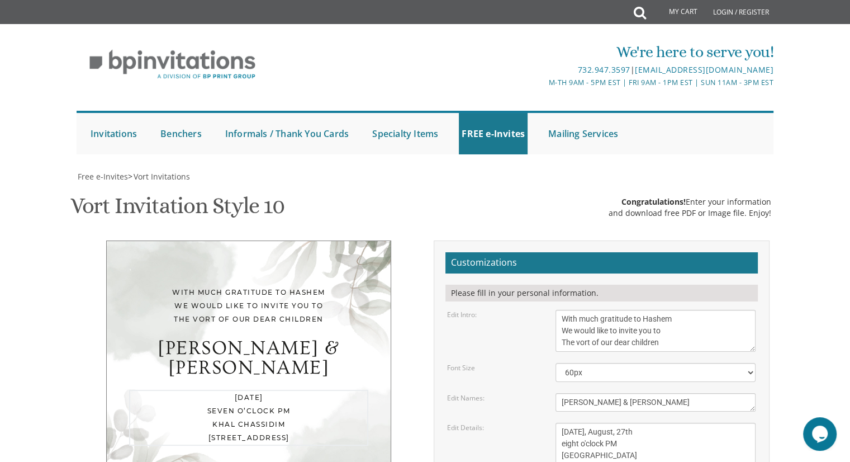
type textarea "Wednesday, August, 27th eight o'clock PM Schicks Manor 4901 12th Ave, Brooklyn,…"
click at [675, 393] on textarea "Eliezer & Baila" at bounding box center [656, 402] width 200 height 18
click at [600, 393] on textarea "Eliezer & Baila" at bounding box center [656, 402] width 200 height 18
click at [594, 393] on textarea "Eliezer & Baila" at bounding box center [656, 402] width 200 height 18
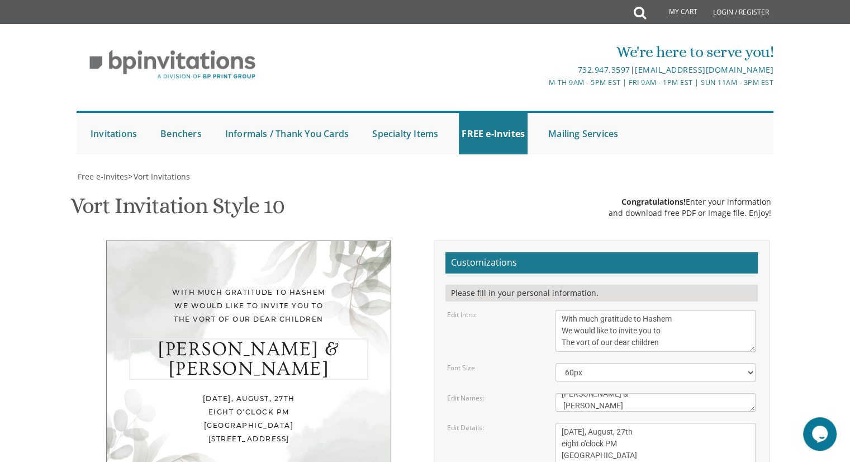
type textarea "Yechiel & Chana Rivky"
click at [600, 423] on textarea "Wednesday, November 27th seven o’clock pm Khal Chassidim 1401 Cedar Row, Lakewo…" at bounding box center [656, 450] width 200 height 54
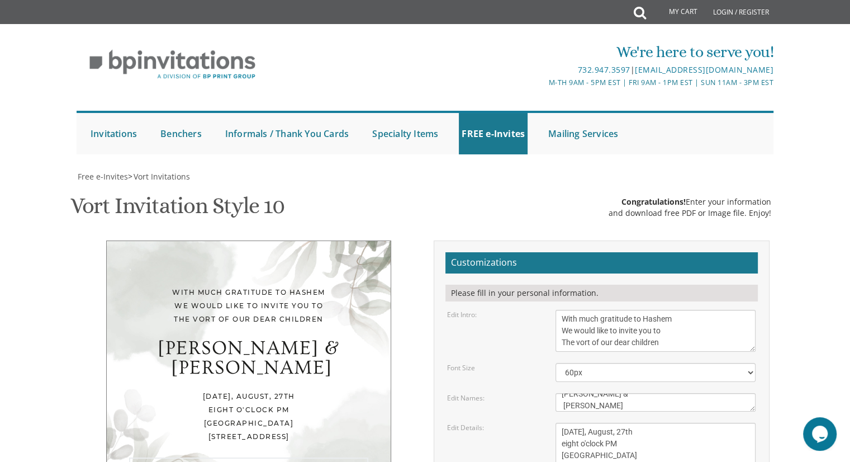
paste textarea "Rabbi Hershy and Mrs Weber Rabbi Efraim and Mrs Glassma"
type textarea "Rabbi Hershy and Mrs Weber Rabbi Efraim and Mrs Glassman"
click at [664, 423] on textarea "Wednesday, November 27th seven o’clock pm Khal Chassidim 1401 Cedar Row, Lakewo…" at bounding box center [656, 450] width 200 height 54
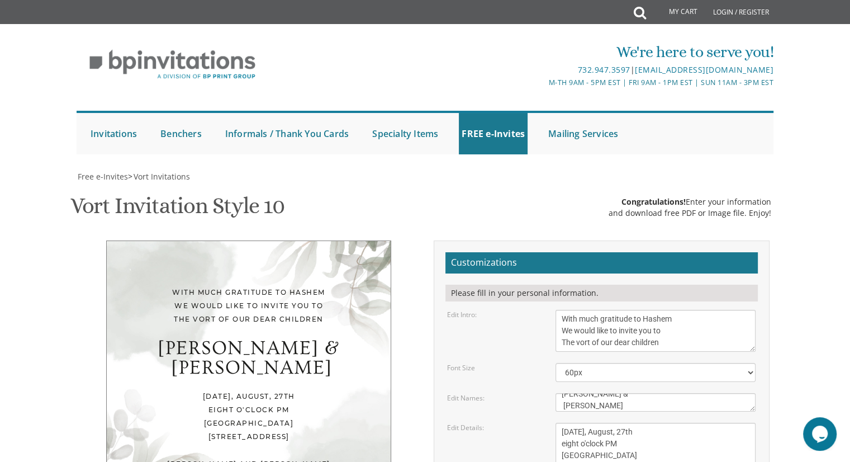
type input "rivkalaweber@gmail.com"
drag, startPoint x: 672, startPoint y: 226, endPoint x: 536, endPoint y: 186, distance: 142.4
click at [536, 423] on div "Edit Details: Wednesday, November 27th seven o’clock pm Khal Chassidim 1401 Ced…" at bounding box center [601, 450] width 325 height 54
click at [624, 393] on div "Eliezer & Baila" at bounding box center [656, 402] width 200 height 18
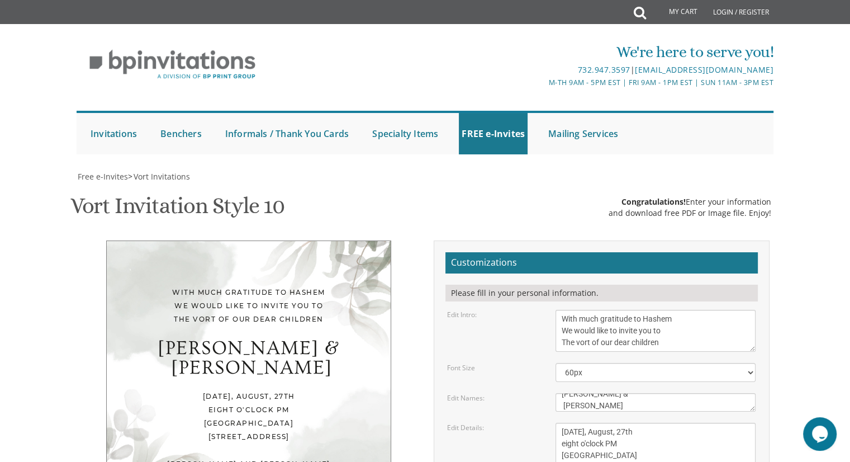
scroll to position [0, 0]
drag, startPoint x: 591, startPoint y: 162, endPoint x: 542, endPoint y: 142, distance: 53.5
click at [542, 252] on form "Customizations Please fill in your personal information. Edit Intro: With much …" at bounding box center [602, 434] width 312 height 364
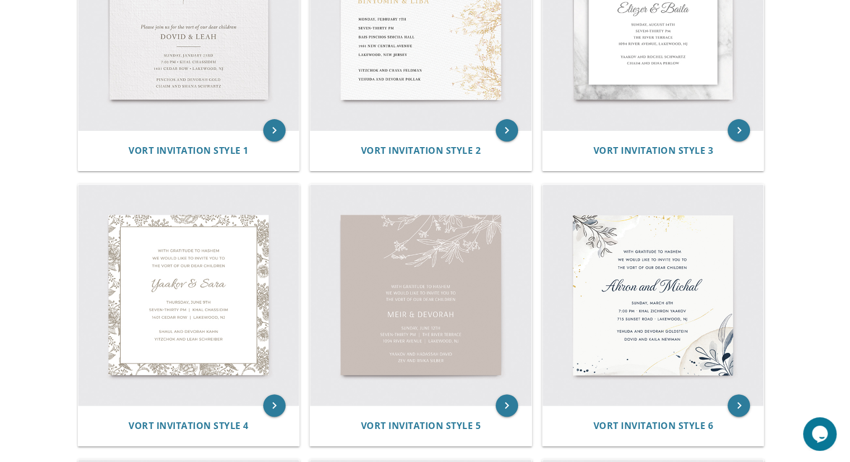
scroll to position [356, 0]
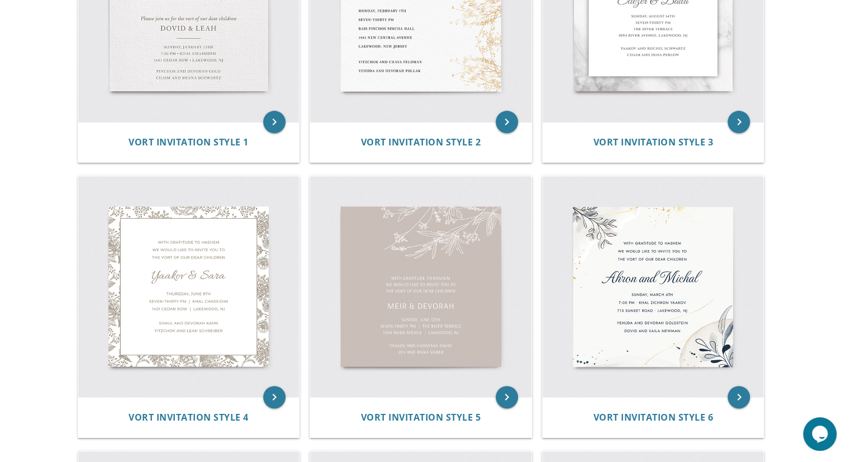
drag, startPoint x: 858, startPoint y: 61, endPoint x: 858, endPoint y: 120, distance: 58.7
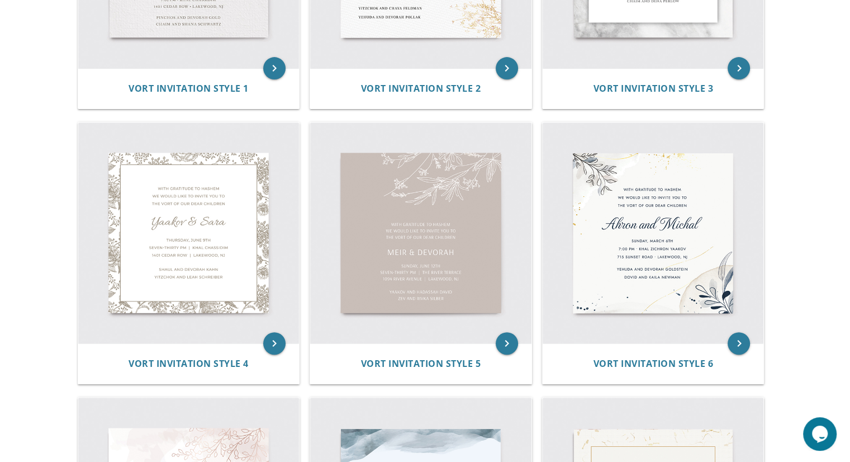
scroll to position [414, 0]
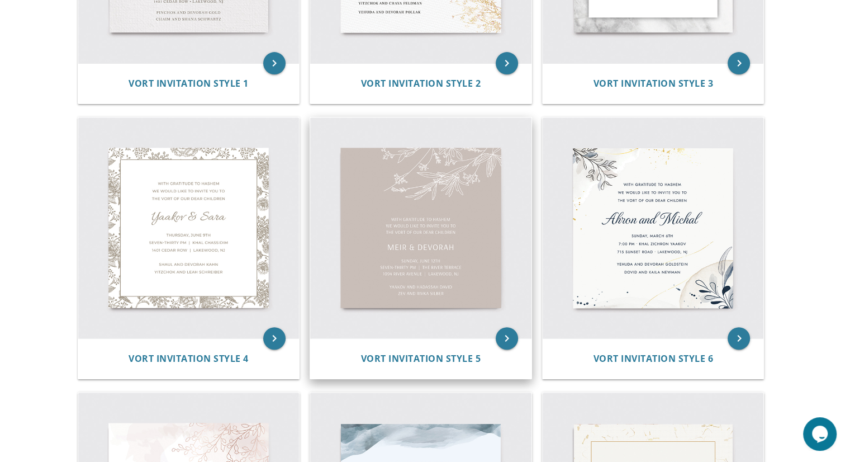
click at [438, 233] on img at bounding box center [420, 227] width 221 height 221
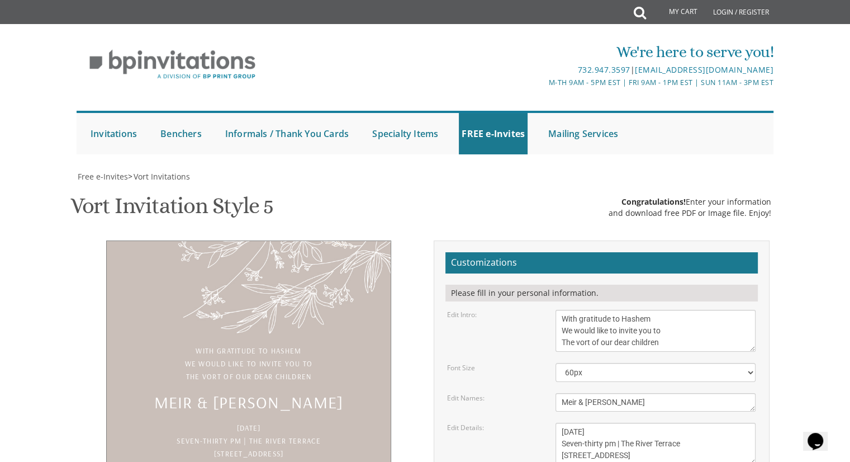
scroll to position [125, 0]
click at [622, 286] on form "Customizations Please fill in your personal information. Edit Intro: With grati…" at bounding box center [602, 428] width 312 height 353
drag, startPoint x: 643, startPoint y: 370, endPoint x: 516, endPoint y: 320, distance: 136.1
click at [516, 320] on form "Customizations Please fill in your personal information. Edit Intro: With grati…" at bounding box center [602, 428] width 312 height 353
paste textarea "[PERSON_NAME] and [PERSON_NAME] Rabbi [PERSON_NAME] and [PERSON_NAME]"
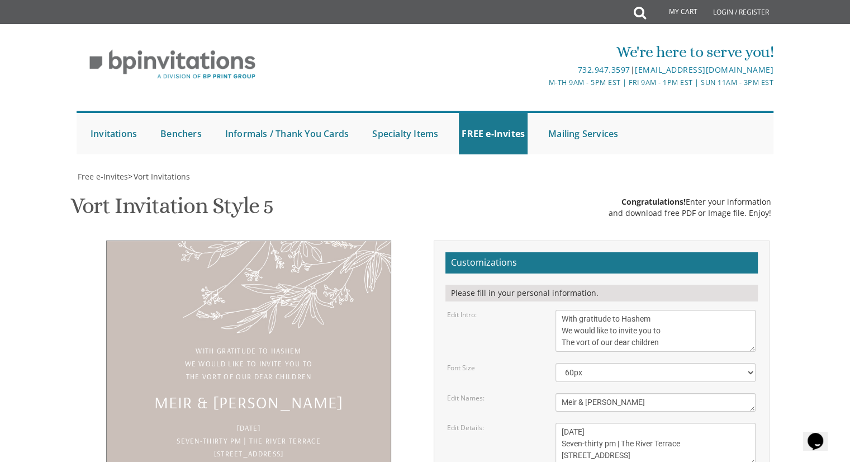
type textarea "[PERSON_NAME] and [PERSON_NAME] Rabbi [PERSON_NAME] and [PERSON_NAME]"
click at [675, 423] on textarea "[DATE] Seven-thirty pm | The River Terrace [STREET_ADDRESS]" at bounding box center [656, 444] width 200 height 42
drag, startPoint x: 699, startPoint y: 329, endPoint x: 550, endPoint y: 301, distance: 152.0
click at [550, 423] on div "[DATE] Seven-thirty pm | The River Terrace [STREET_ADDRESS]" at bounding box center [655, 444] width 217 height 42
paste textarea "[DATE], August, 27th eight o'clock PM [GEOGRAPHIC_DATA] [STREET_ADDRESS]"
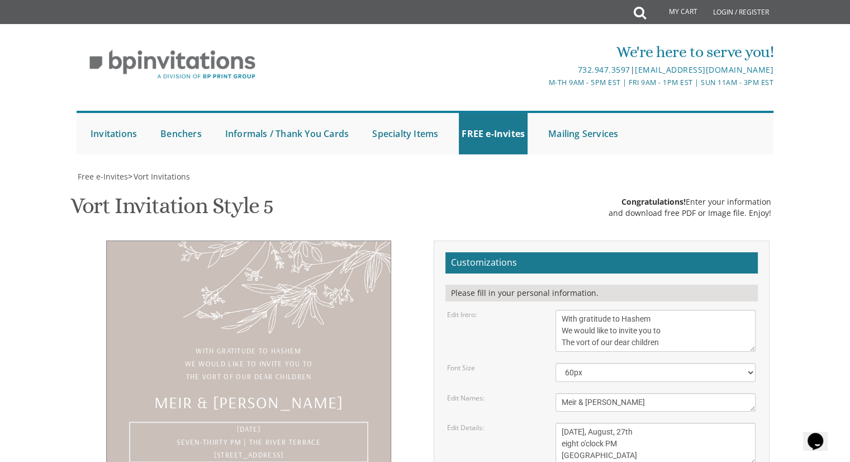
scroll to position [8, 0]
drag, startPoint x: 611, startPoint y: 332, endPoint x: 619, endPoint y: 338, distance: 10.7
drag, startPoint x: 619, startPoint y: 338, endPoint x: 615, endPoint y: 334, distance: 5.9
click at [615, 423] on textarea "Sunday, June 12 Seven-thirty pm | The River Terrace 1094 River Avenue | Lakewoo…" at bounding box center [656, 444] width 200 height 42
drag, startPoint x: 561, startPoint y: 321, endPoint x: 586, endPoint y: 354, distance: 41.0
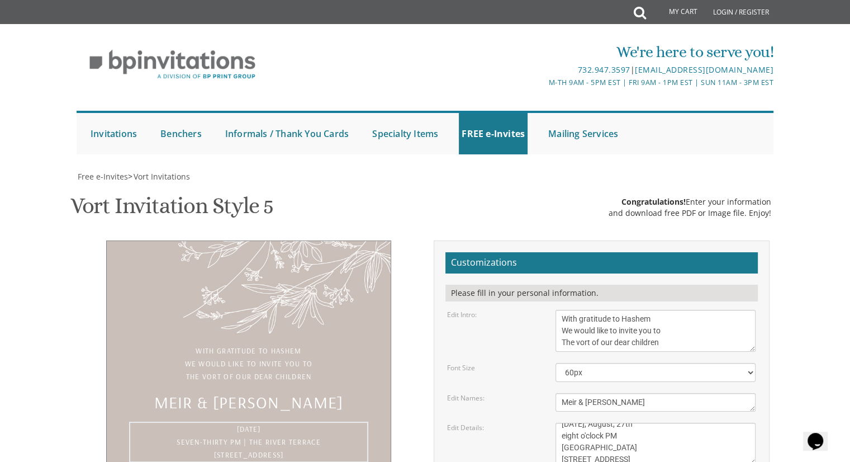
click at [586, 354] on form "Customizations Please fill in your personal information. Edit Intro: With grati…" at bounding box center [602, 428] width 312 height 353
click at [561, 423] on textarea "Sunday, June 12 Seven-thirty pm | The River Terrace 1094 River Avenue | Lakewoo…" at bounding box center [656, 444] width 200 height 42
click at [617, 423] on textarea "Sunday, June 12 Seven-thirty pm | The River Terrace 1094 River Avenue | Lakewoo…" at bounding box center [656, 444] width 200 height 42
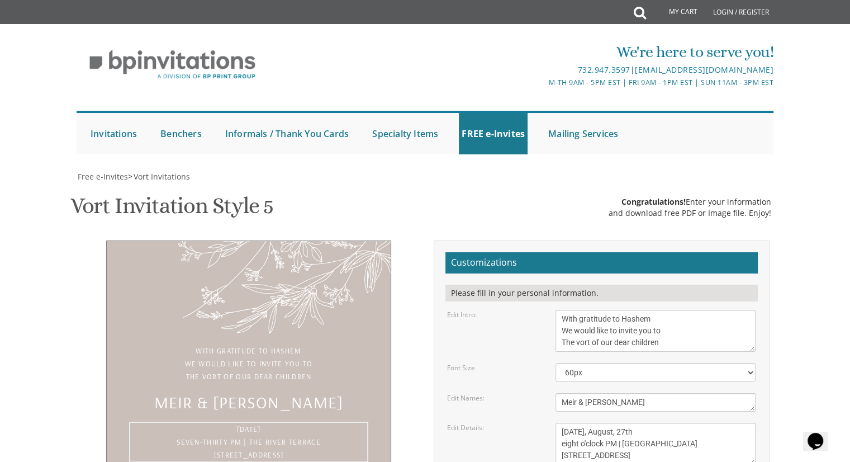
drag, startPoint x: 641, startPoint y: 305, endPoint x: 647, endPoint y: 309, distance: 7.5
click at [647, 423] on textarea "Sunday, June 12 Seven-thirty pm | The River Terrace 1094 River Avenue | Lakewoo…" at bounding box center [656, 444] width 200 height 42
type textarea "Wednesday, August, 27 eight o'clock PM | Schicks Manor 4901 12th Ave | Brooklyn…"
click at [653, 393] on textarea "Meir & Devorah" at bounding box center [656, 402] width 200 height 18
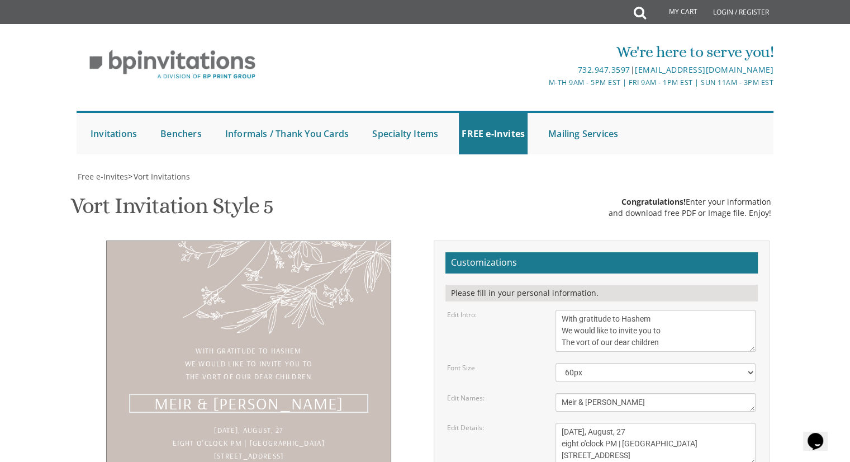
click at [653, 393] on textarea "Meir & Devorah" at bounding box center [656, 402] width 200 height 18
paste textarea "Yechiel & Chana Rivky"
click at [563, 393] on textarea "Meir & Devorah" at bounding box center [656, 402] width 200 height 18
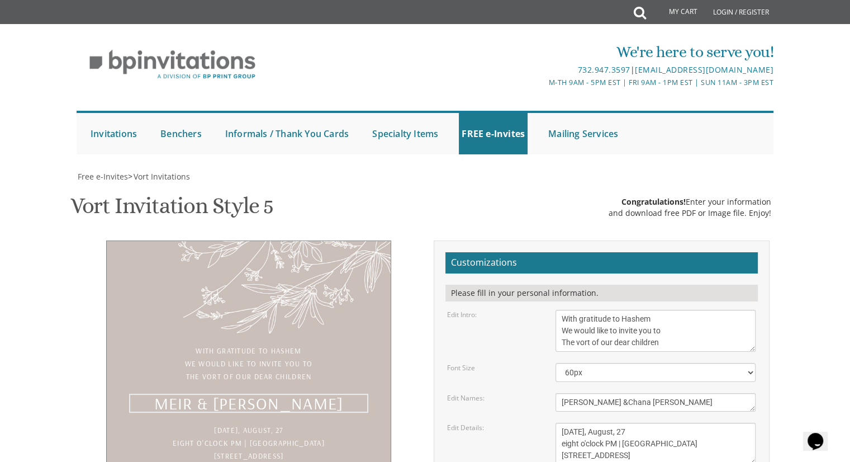
scroll to position [0, 0]
type textarea "Yechiel & Chana Rivky"
click at [591, 423] on textarea "Sunday, June 12 Seven-thirty pm | The River Terrace 1094 River Avenue | Lakewoo…" at bounding box center [656, 444] width 200 height 42
click at [608, 310] on textarea "With gratitude to Hashem We would like to invite you to The vort of our dear ch…" at bounding box center [656, 331] width 200 height 42
click at [694, 310] on textarea "With gratitude to Hashem We would like to invite you to The vort of our dear ch…" at bounding box center [656, 331] width 200 height 42
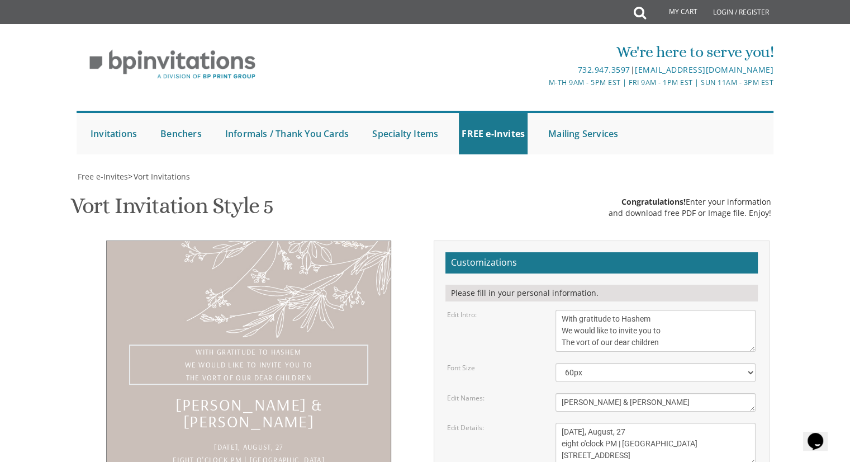
scroll to position [207, 0]
type input "rivkalaweber@gmail.com"
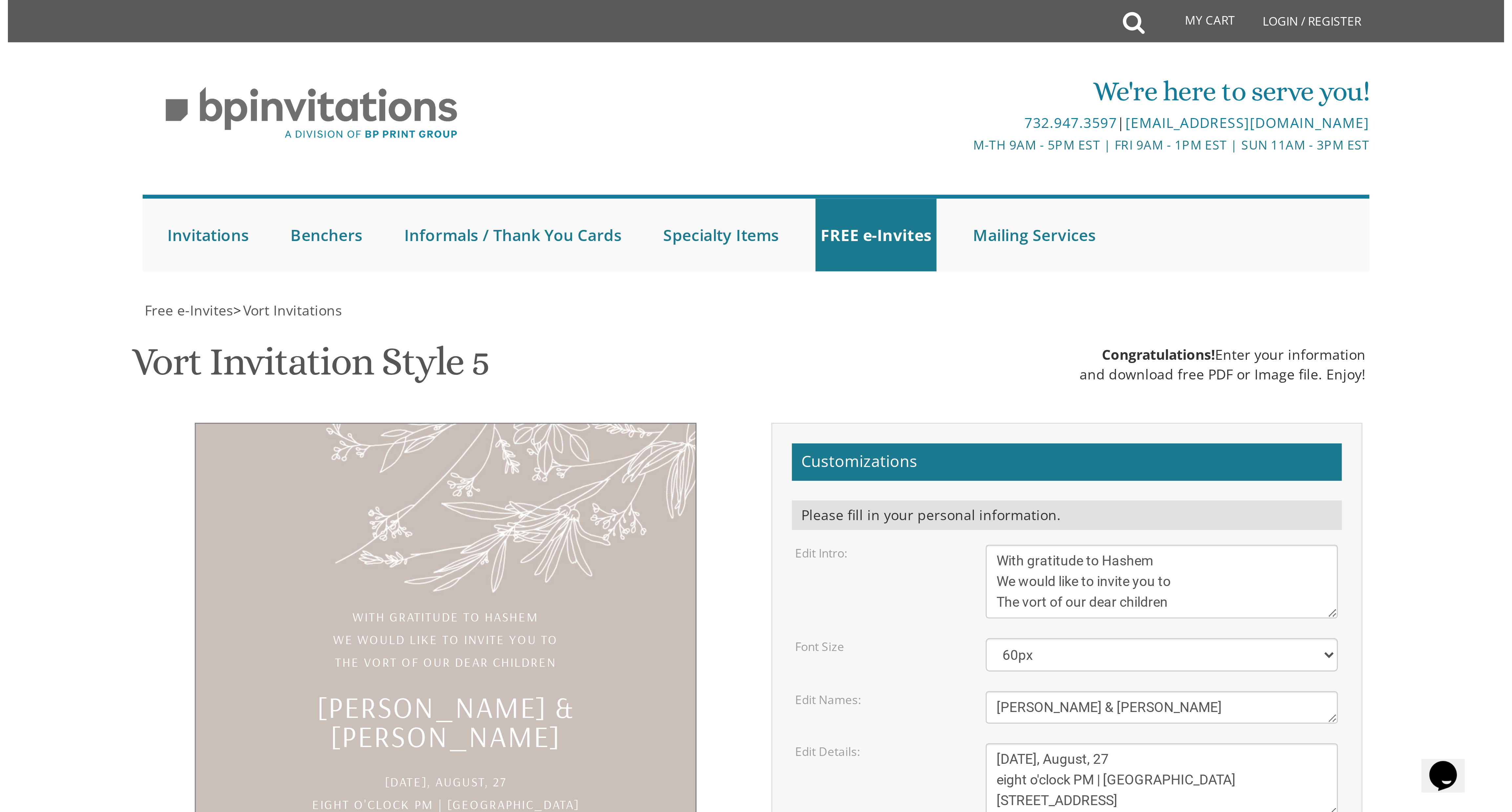
scroll to position [0, 0]
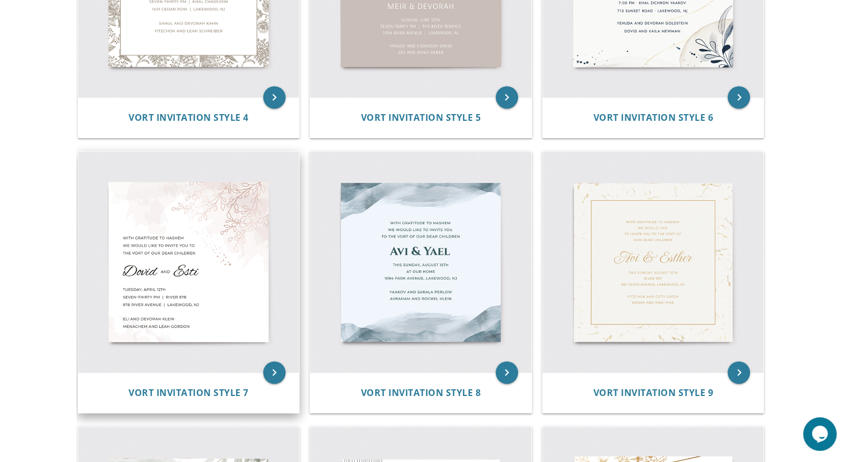
click at [80, 410] on div "Vort Invitation Style 7" at bounding box center [188, 392] width 221 height 40
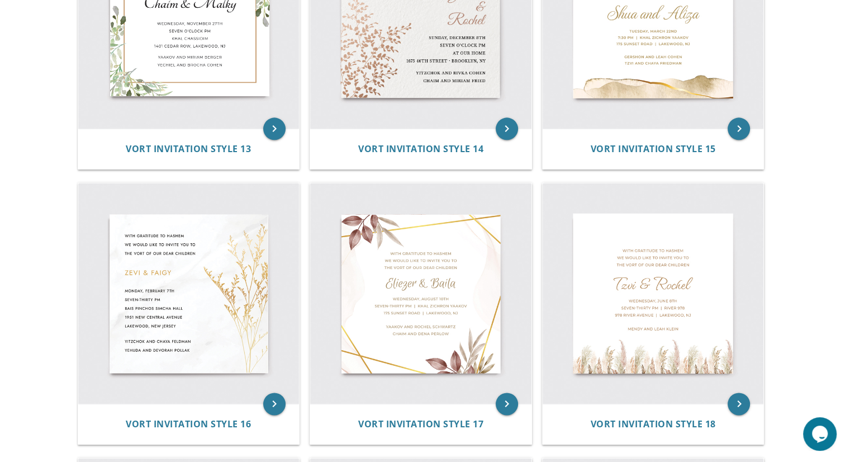
scroll to position [1447, 0]
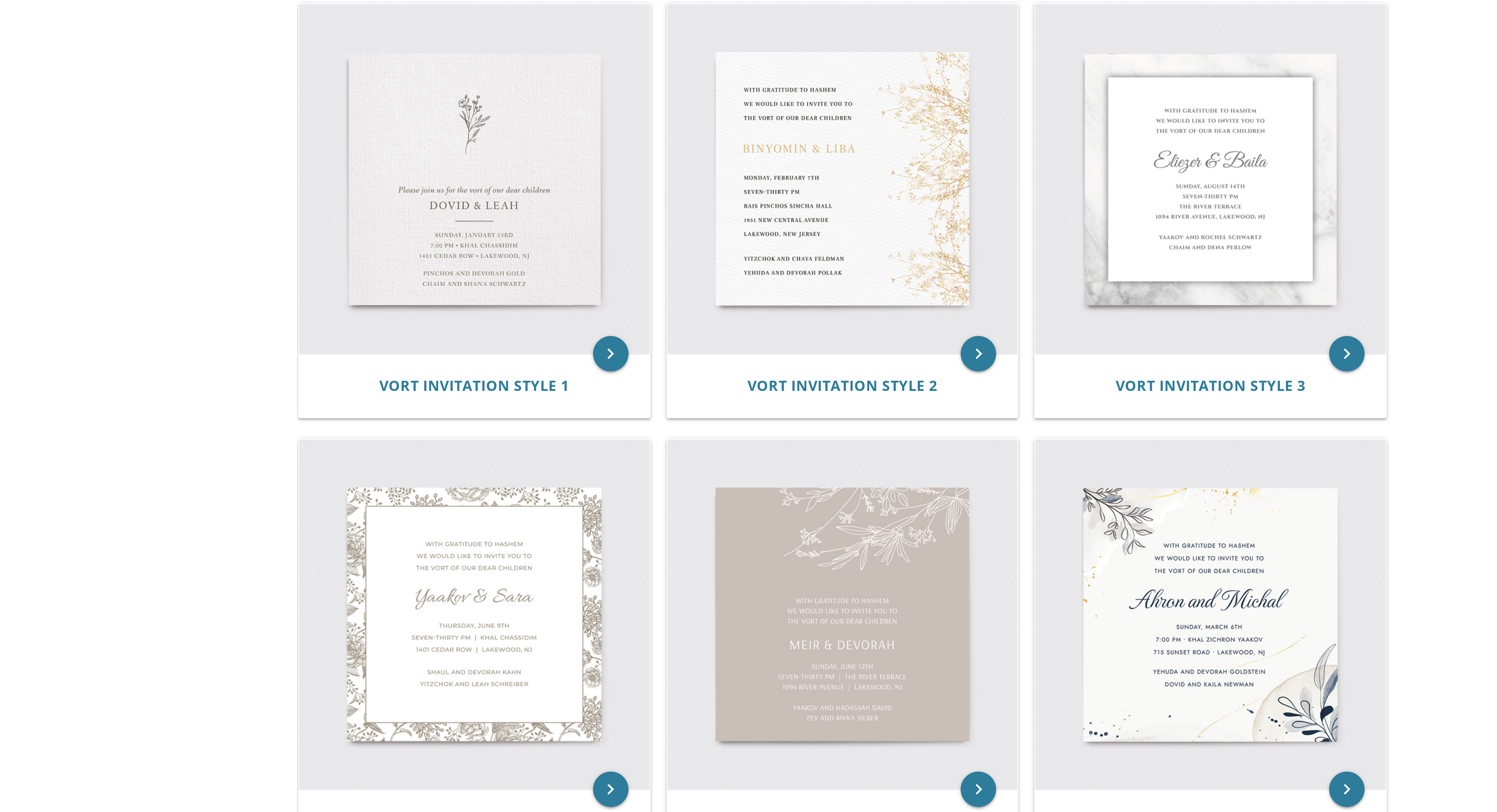
scroll to position [42, 0]
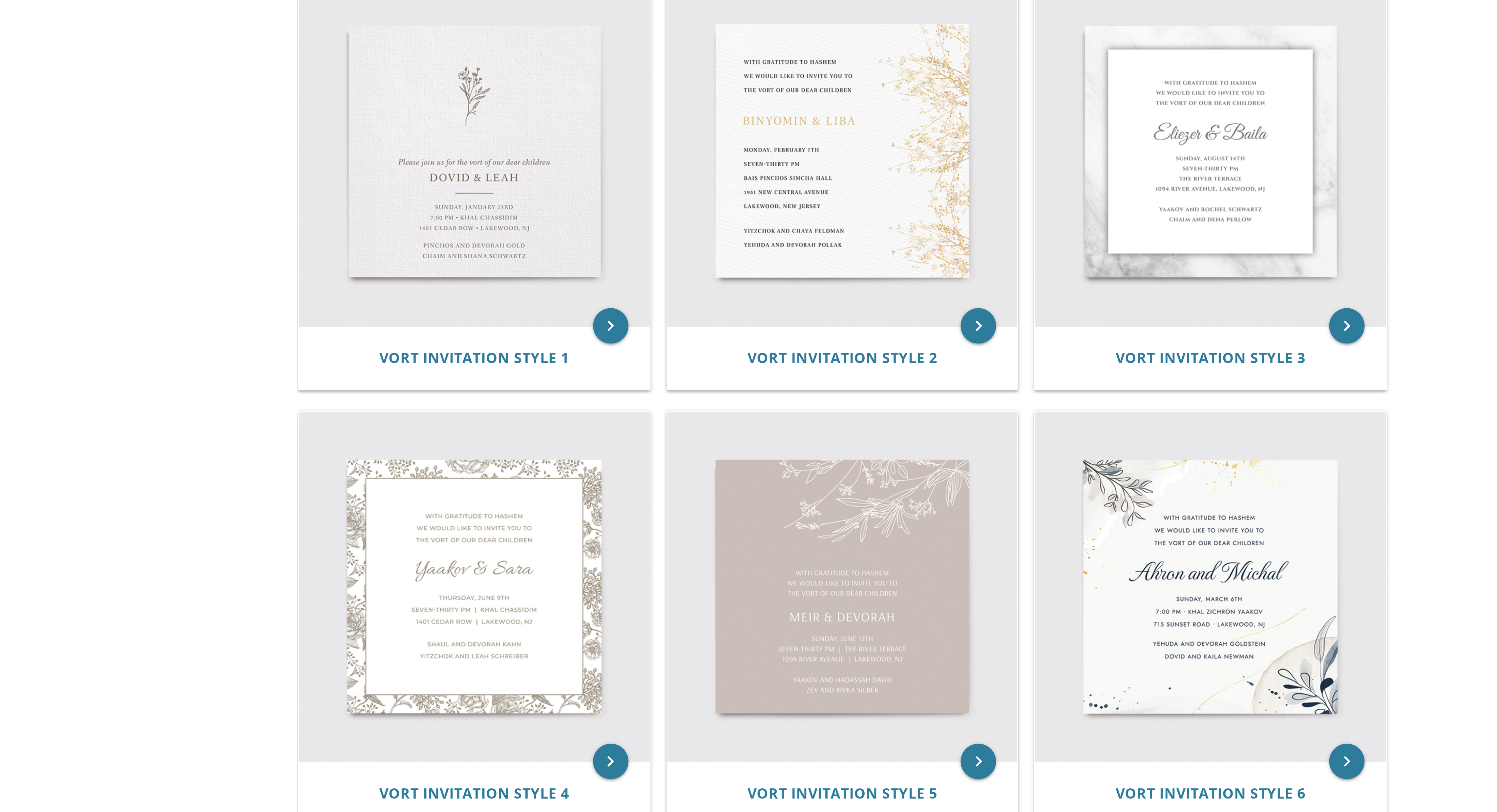
click at [482, 270] on body "My Cart Total: View Cart Item(s) Submit My Cart Total: View Cart Item(s) Login …" at bounding box center [748, 743] width 1497 height 1572
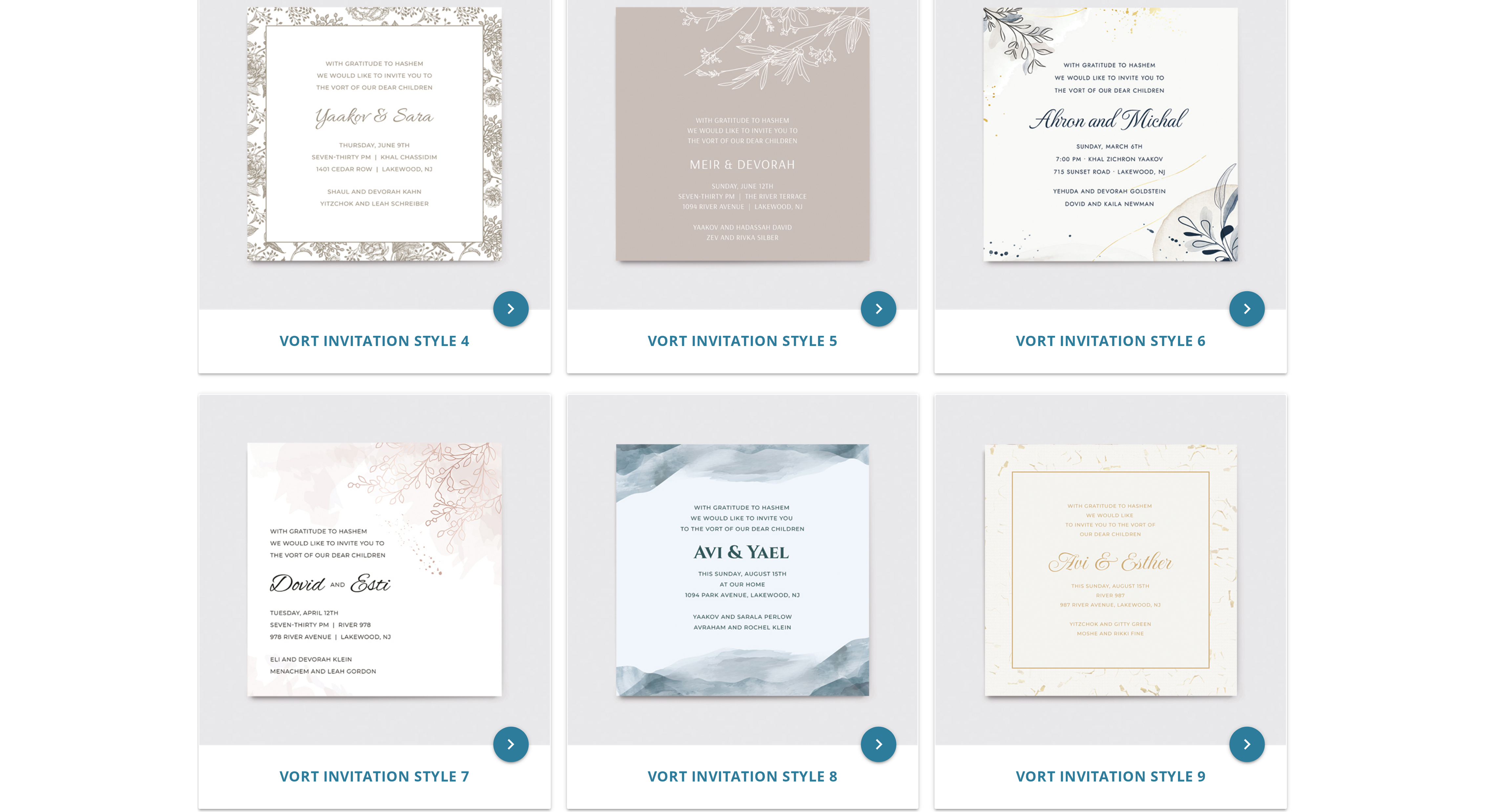
scroll to position [320, 0]
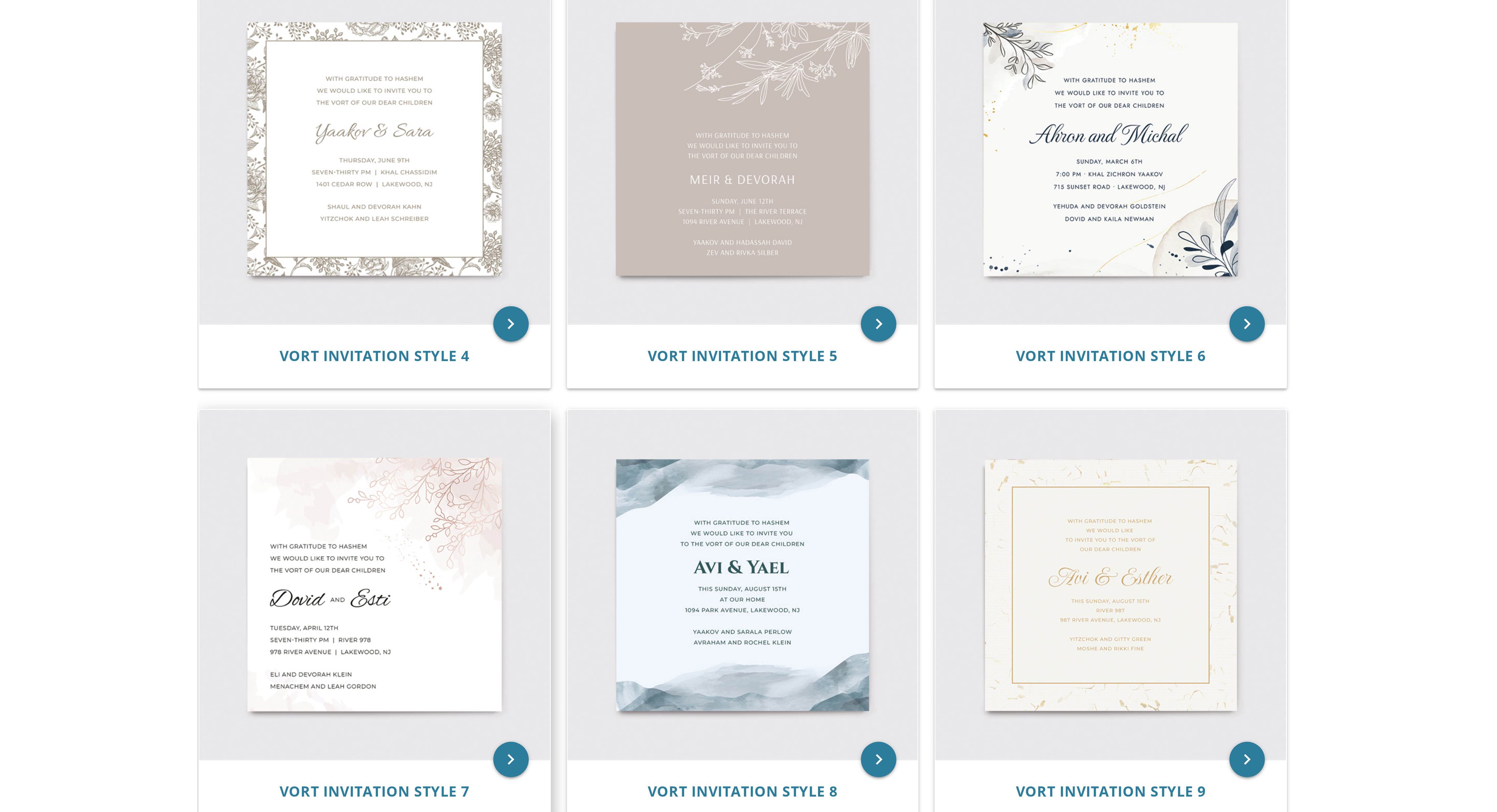
click at [499, 227] on img at bounding box center [609, 216] width 130 height 130
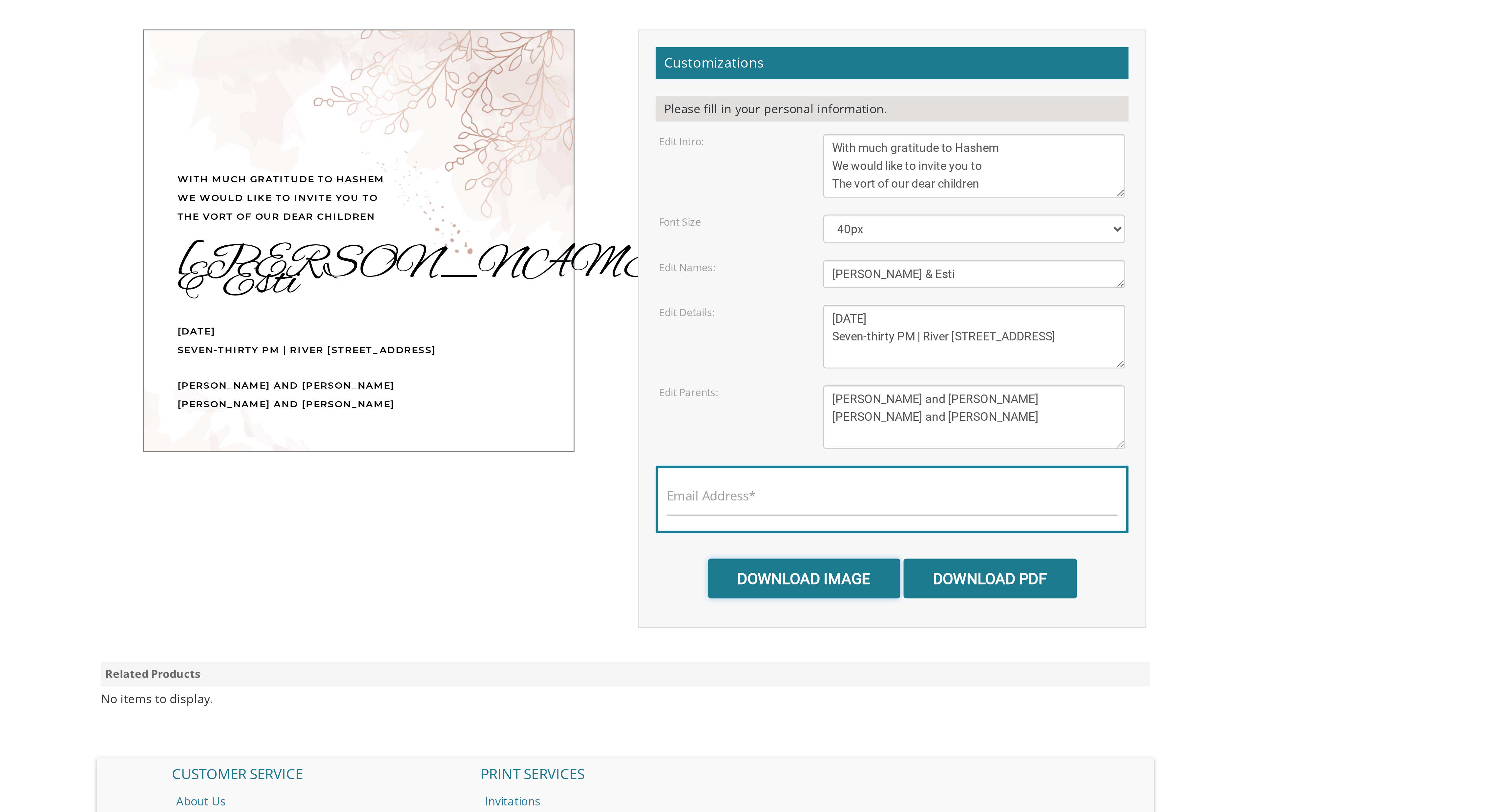
click at [843, 360] on input "Download Image" at bounding box center [825, 353] width 75 height 15
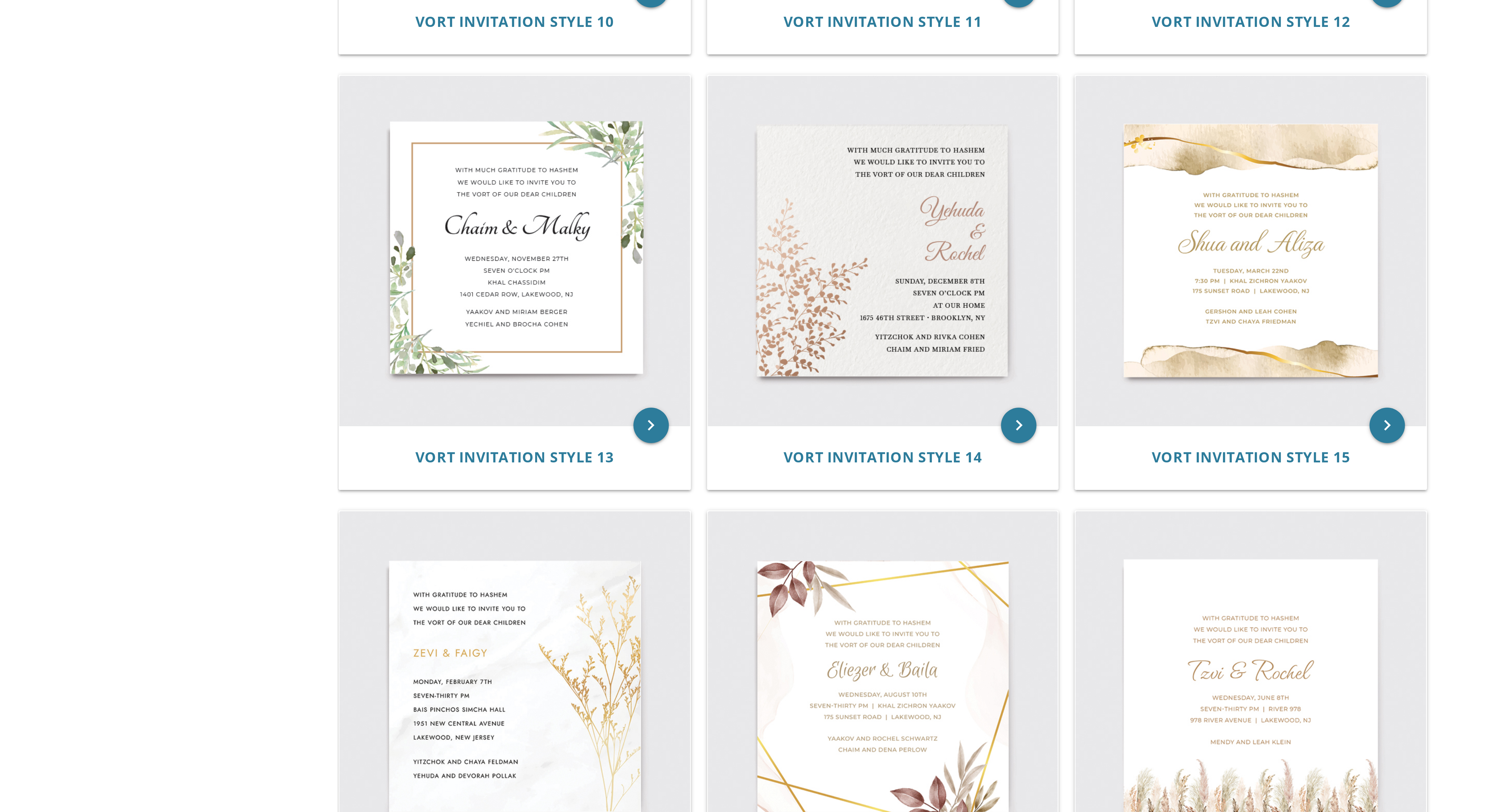
scroll to position [498, 0]
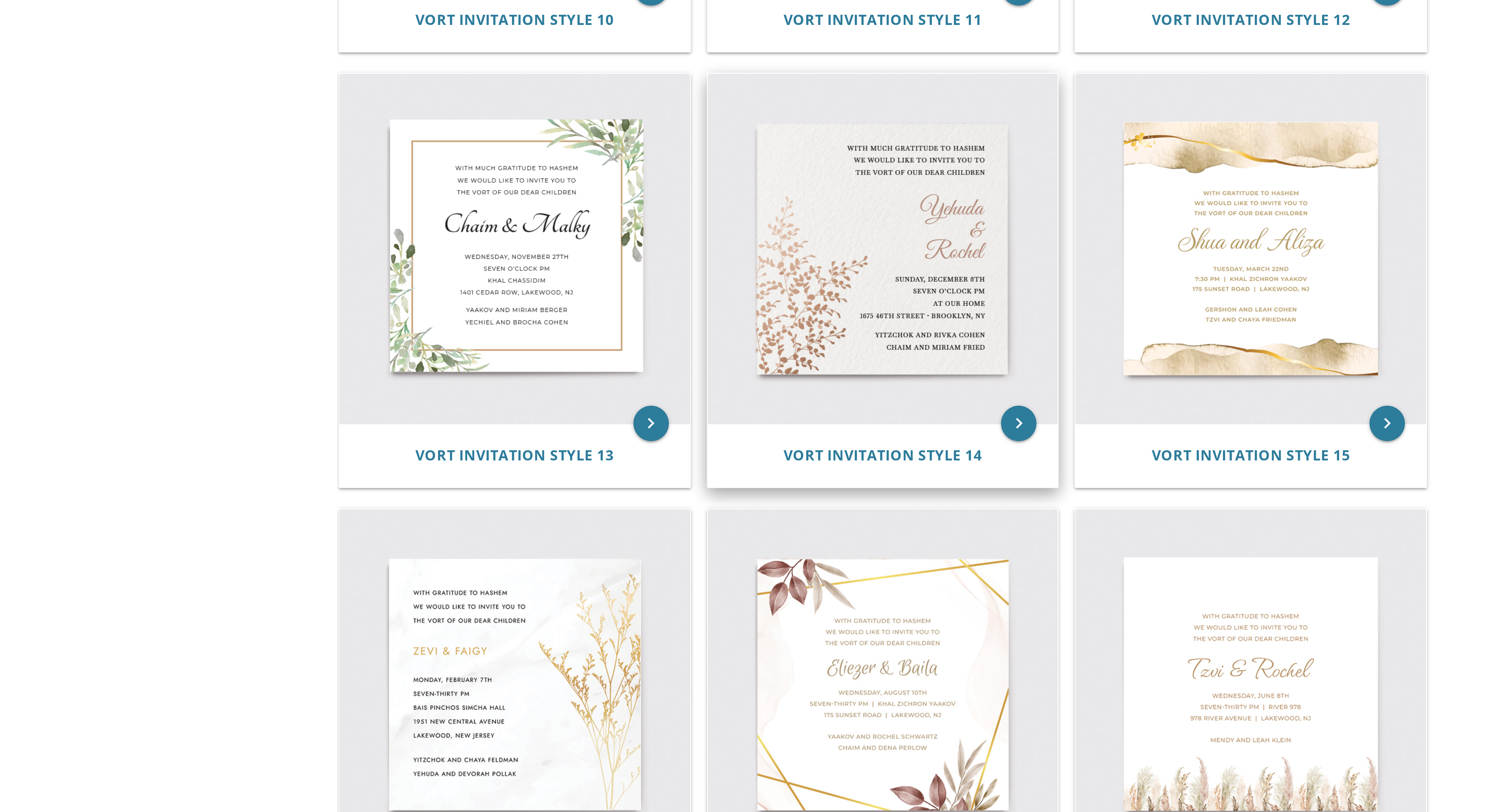
click at [761, 373] on img at bounding box center [746, 361] width 130 height 130
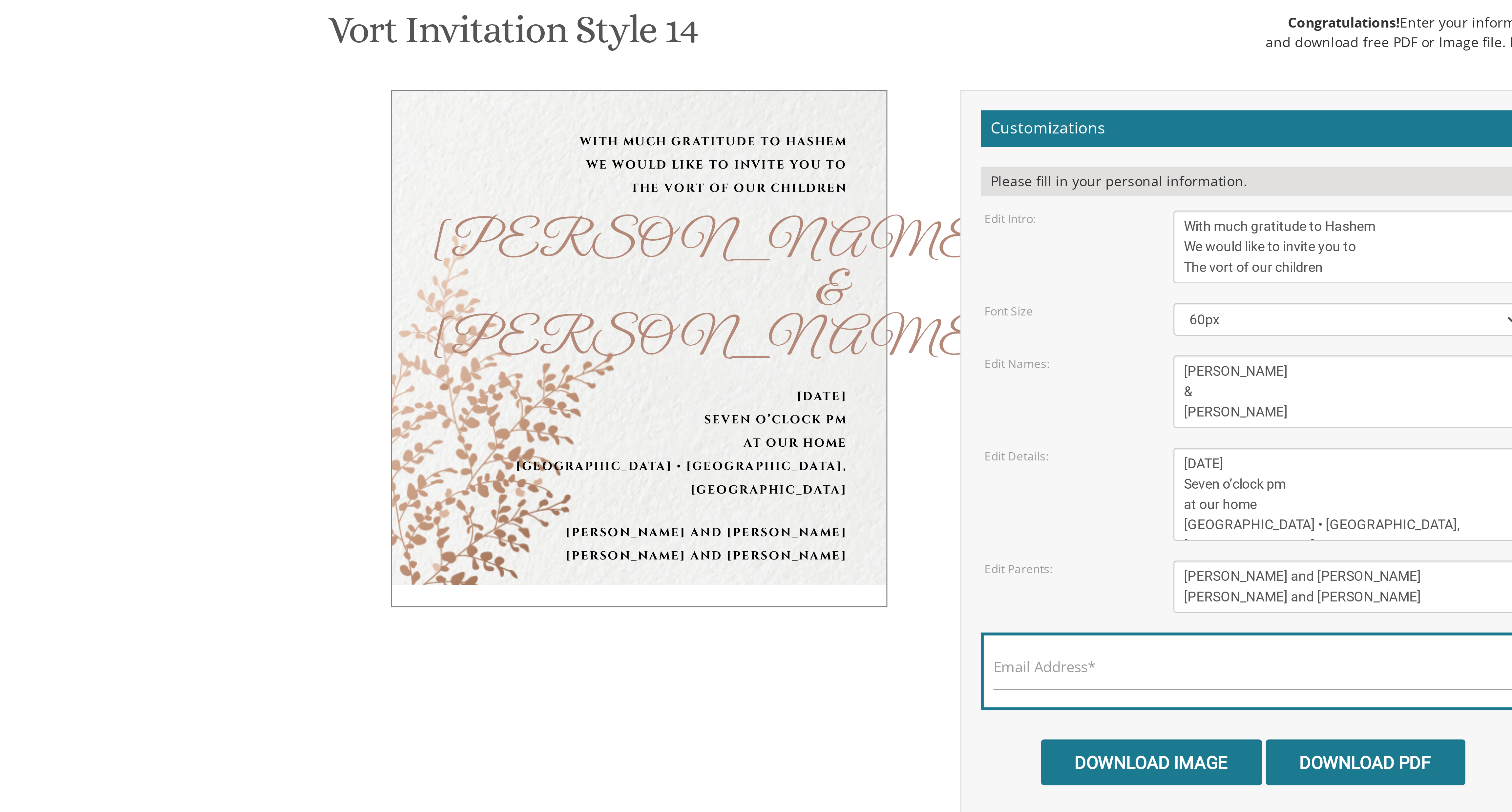
click at [775, 127] on div "Vort Invitation Style 14 SKU: vort013 Congratulations! Enter your information a…" at bounding box center [756, 120] width 417 height 26
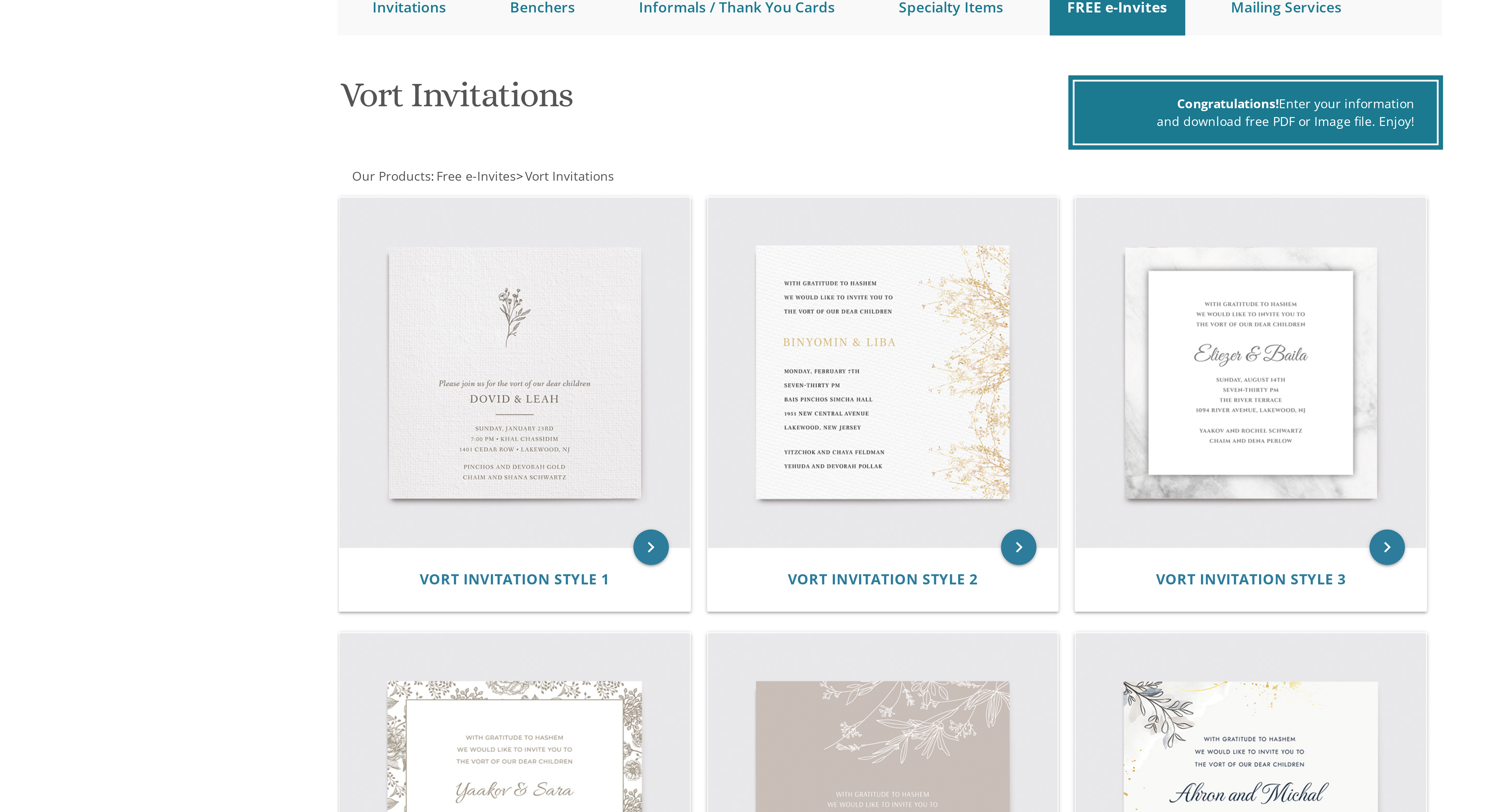
scroll to position [76, 0]
